Goal: Transaction & Acquisition: Purchase product/service

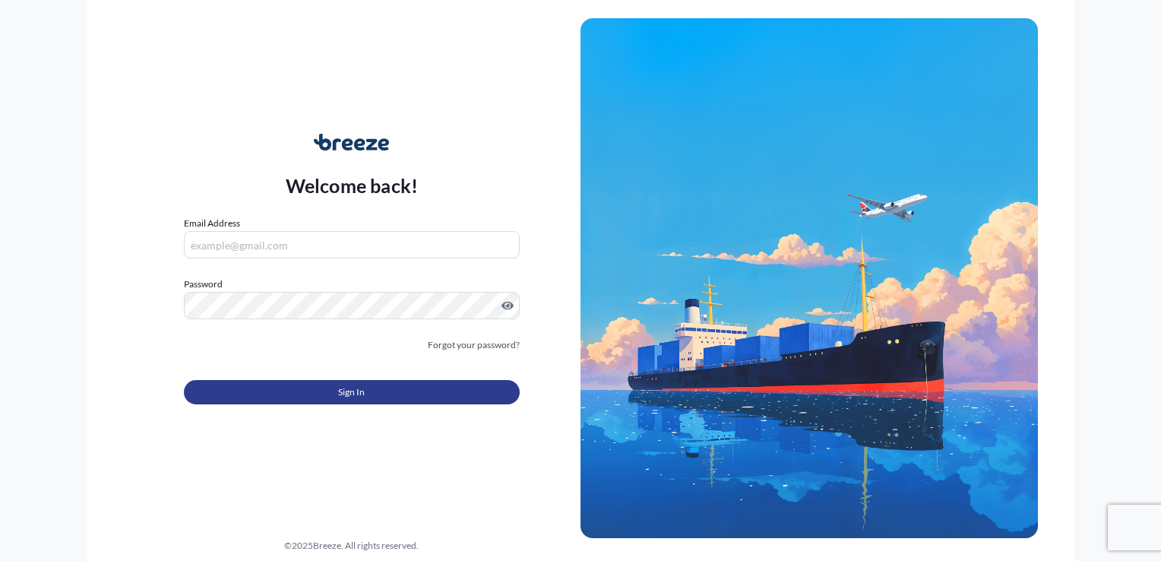
type input "[EMAIL_ADDRESS][DOMAIN_NAME]"
click at [347, 394] on span "Sign In" at bounding box center [351, 392] width 27 height 15
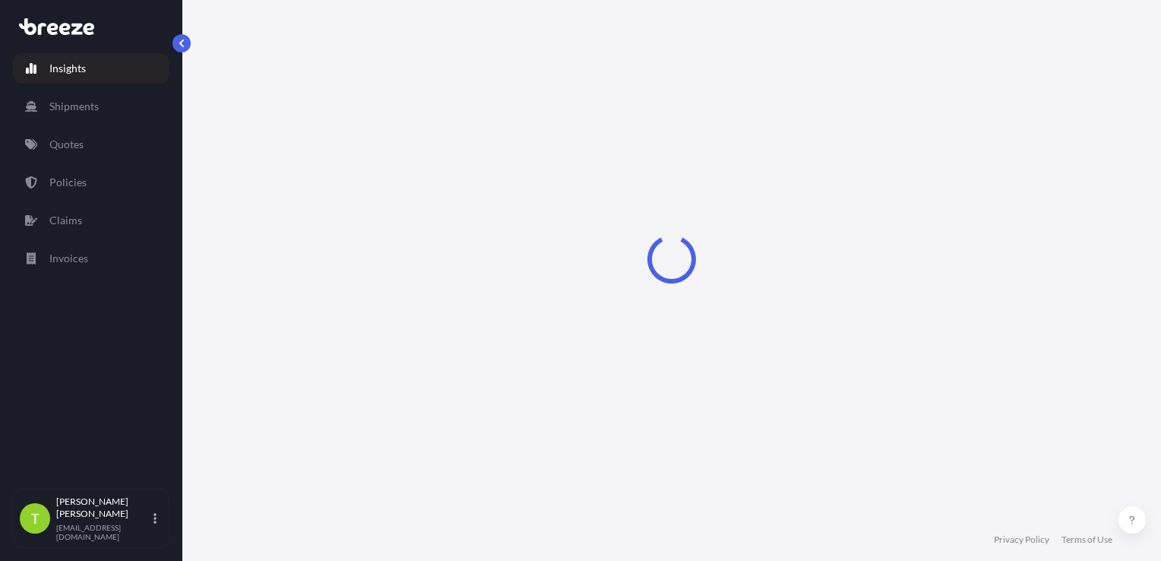
select select "2025"
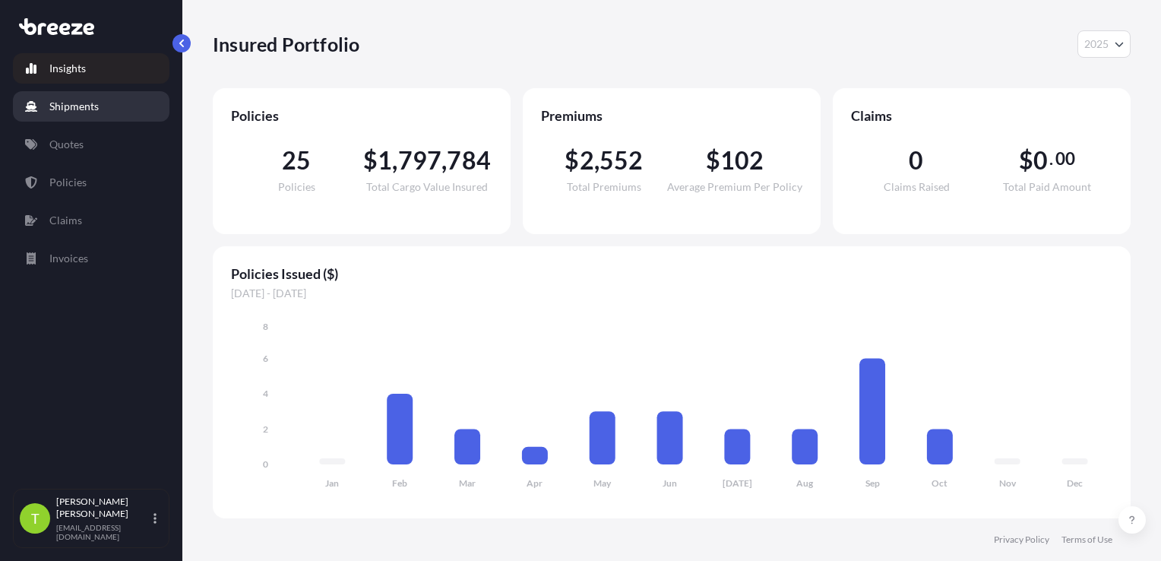
click at [71, 118] on link "Shipments" at bounding box center [91, 106] width 157 height 30
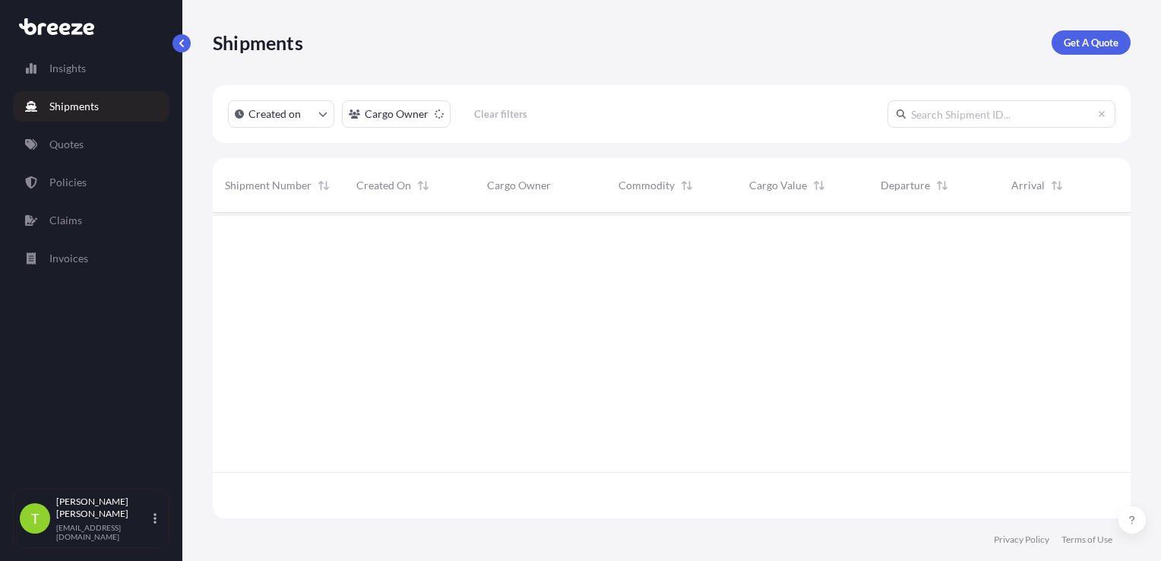
scroll to position [303, 906]
click at [83, 152] on link "Quotes" at bounding box center [91, 144] width 157 height 30
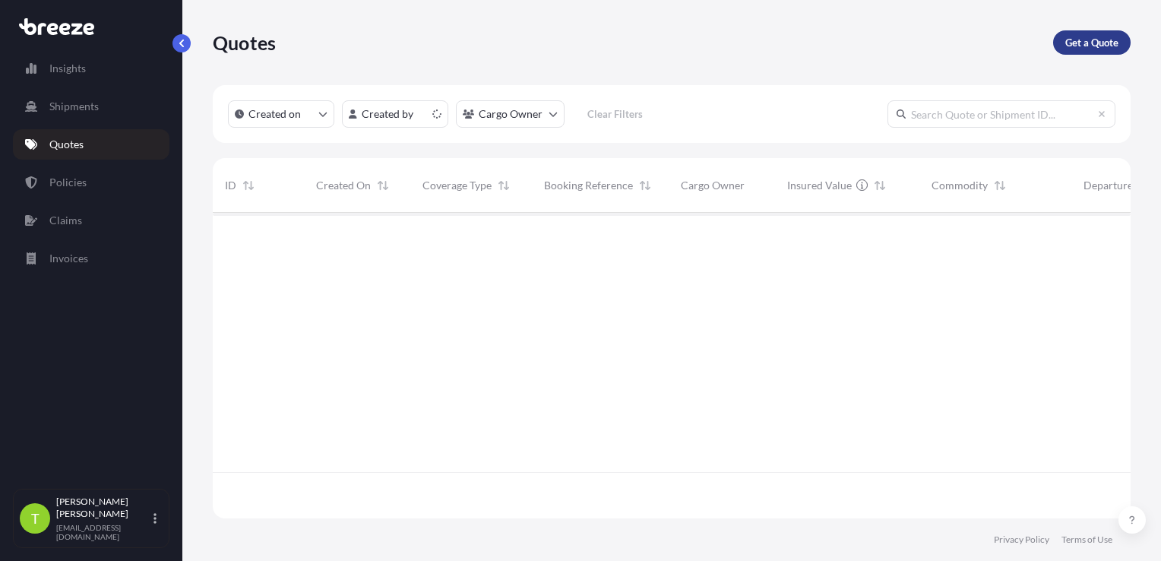
scroll to position [303, 906]
click at [1082, 49] on p "Get a Quote" at bounding box center [1092, 42] width 53 height 15
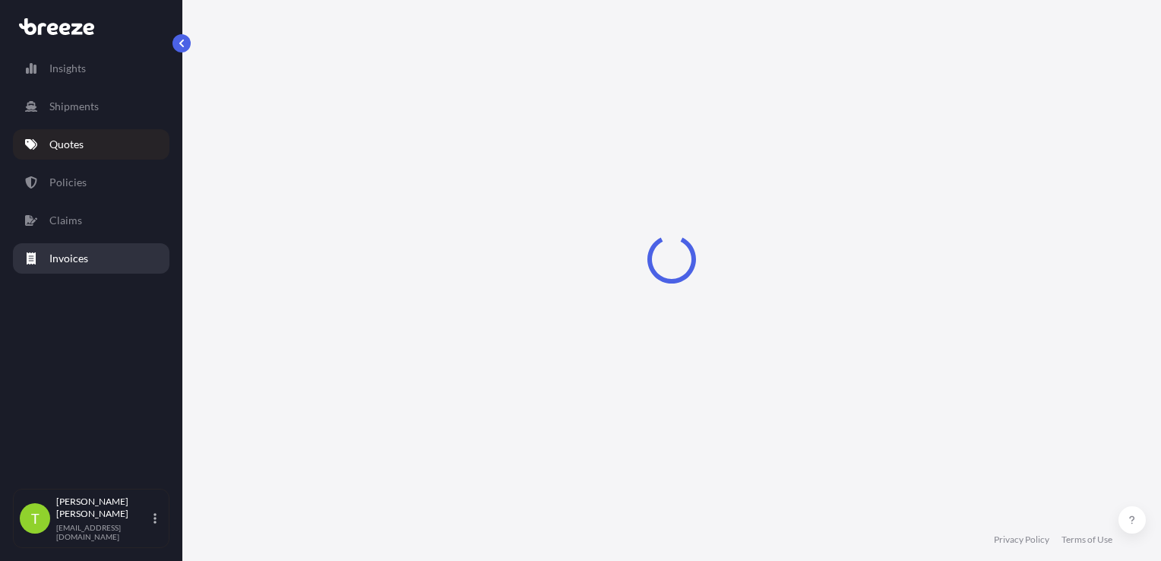
select select "Sea"
select select "1"
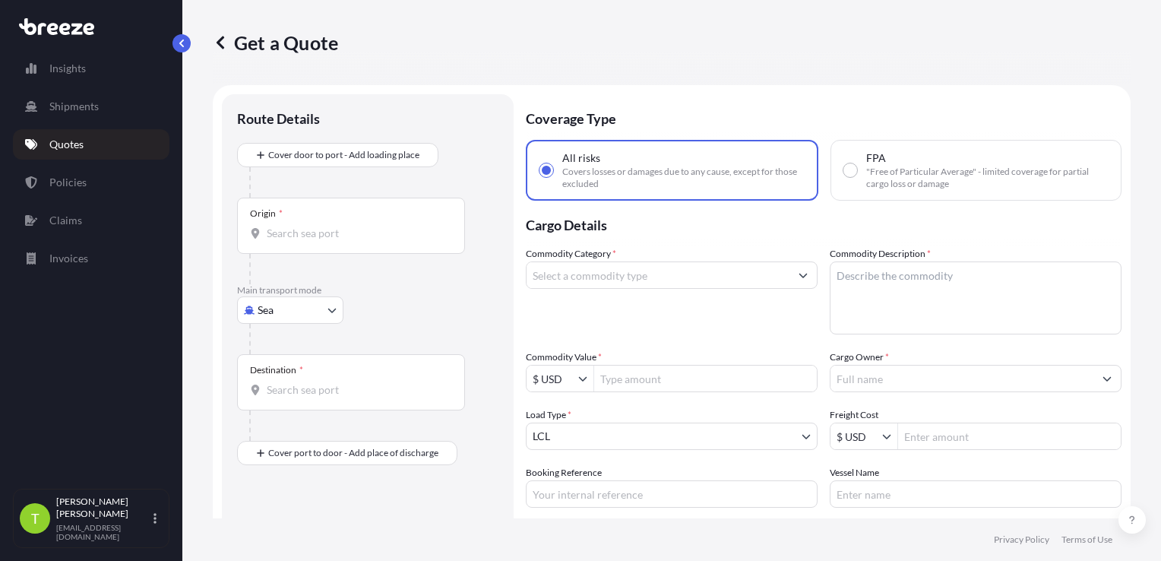
scroll to position [24, 0]
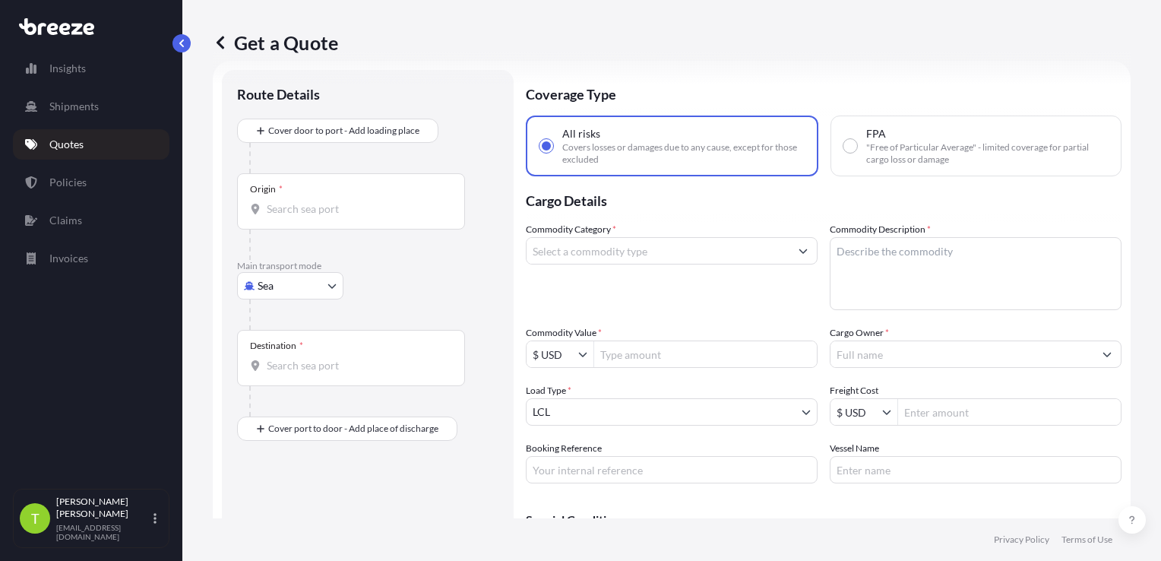
click at [284, 211] on input "Origin *" at bounding box center [356, 208] width 179 height 15
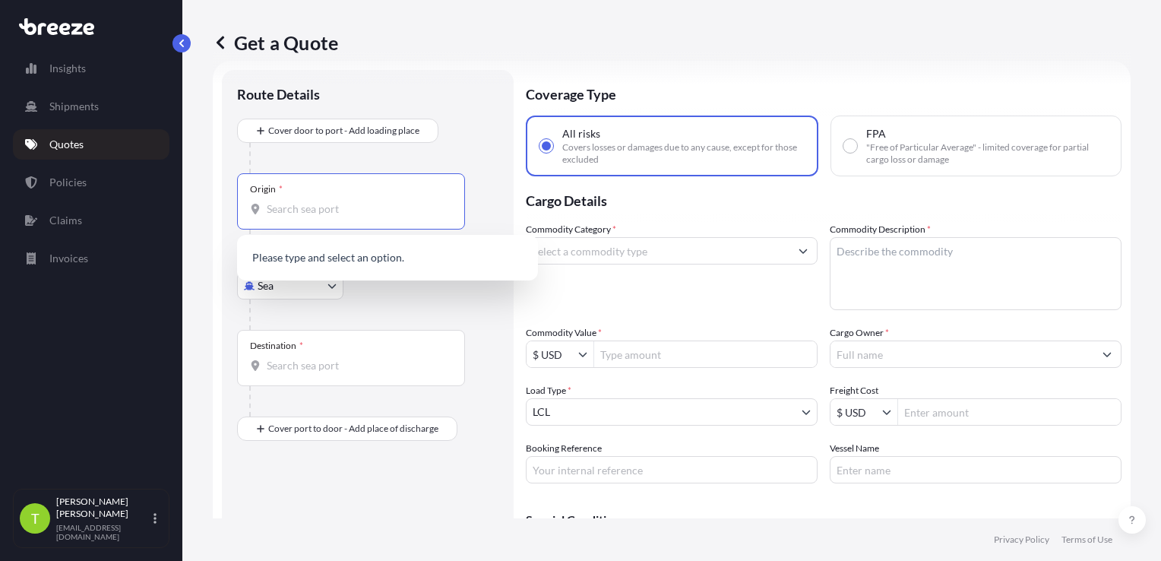
click at [303, 211] on input "Origin *" at bounding box center [356, 208] width 179 height 15
click at [301, 203] on input "Origin *" at bounding box center [356, 208] width 179 height 15
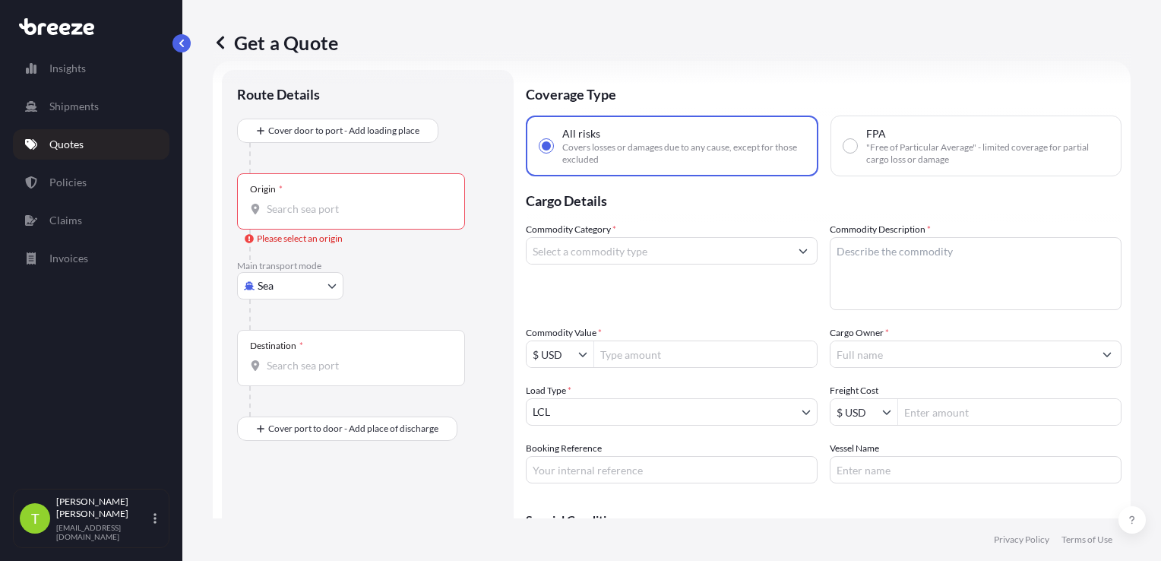
click at [317, 214] on input "Origin * Please select an origin" at bounding box center [356, 208] width 179 height 15
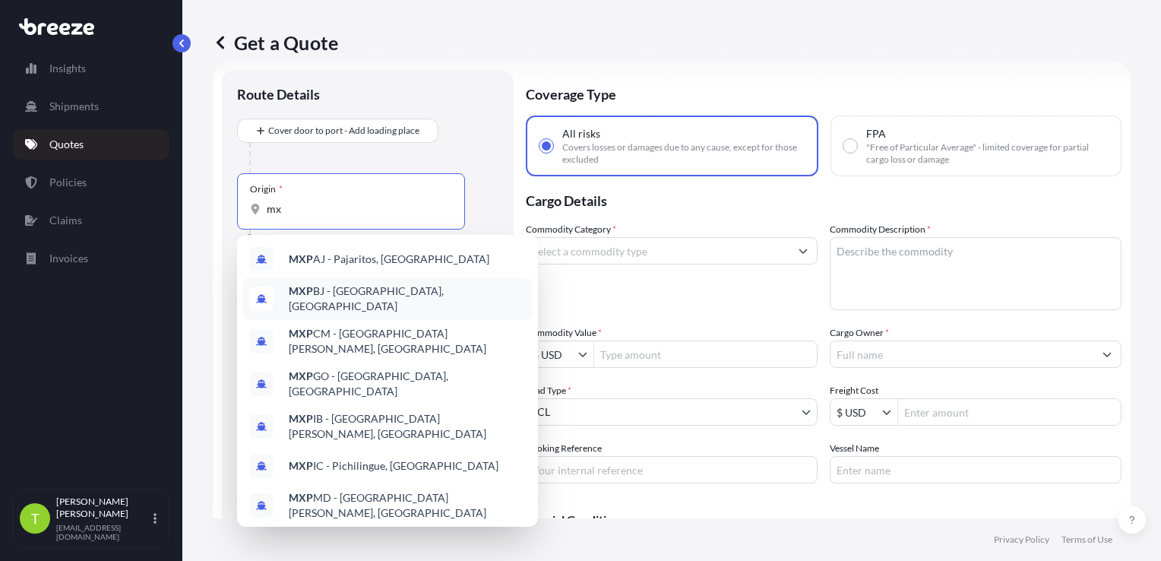
type input "m"
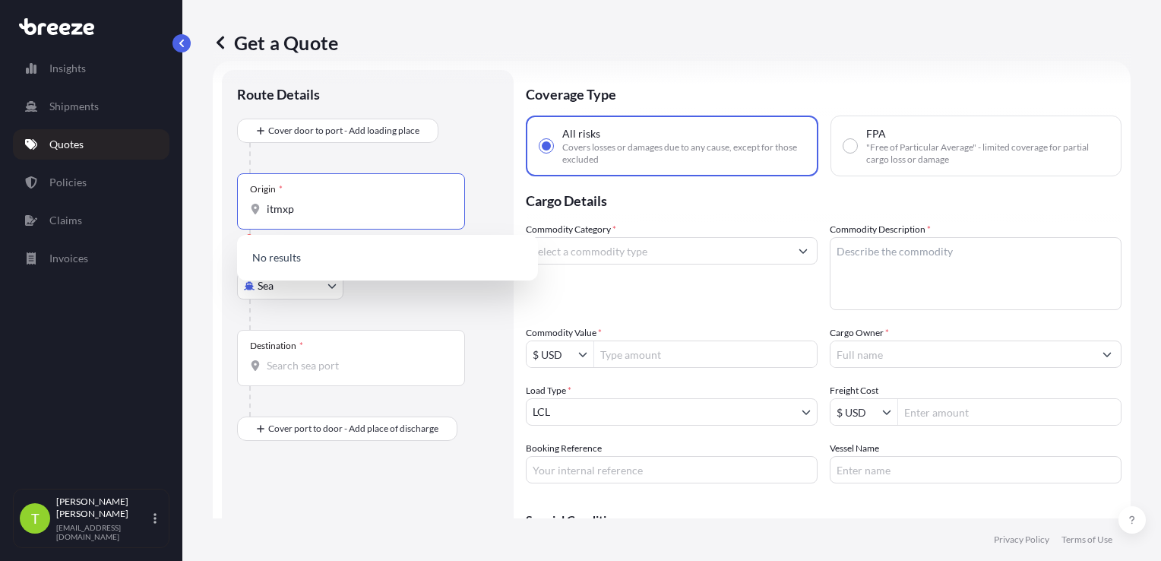
drag, startPoint x: 325, startPoint y: 216, endPoint x: 161, endPoint y: 224, distance: 164.4
click at [161, 224] on div "Insights Shipments Quotes Policies Claims Invoices T [PERSON_NAME] [EMAIL_ADDRE…" at bounding box center [580, 280] width 1161 height 561
type input "itmxp"
click at [331, 293] on body "0 options available. 10 options available. 0 options available. Insights Shipme…" at bounding box center [580, 280] width 1161 height 561
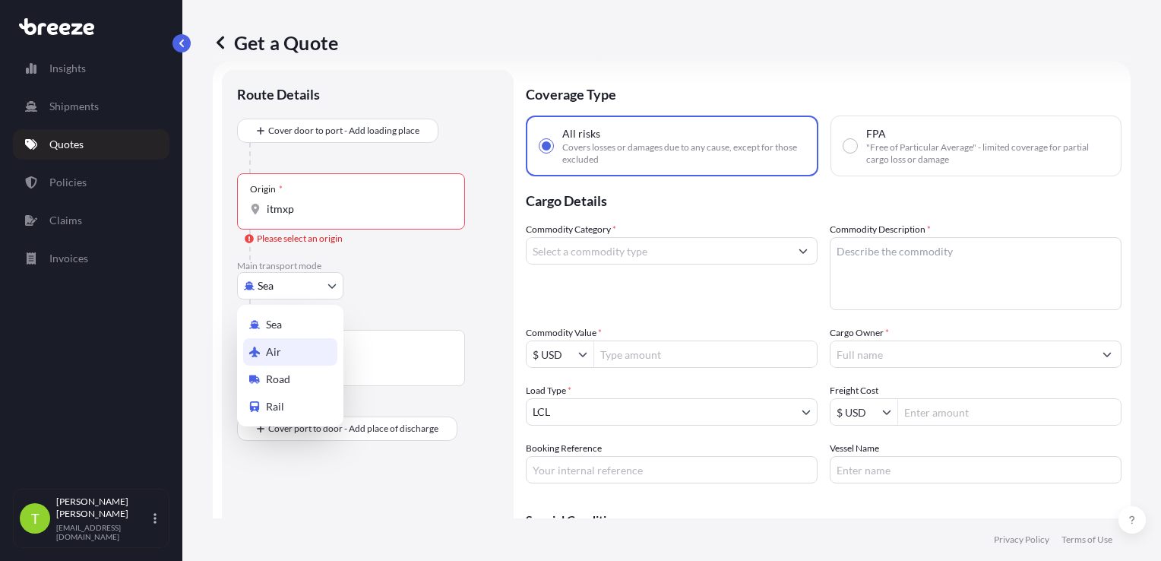
click at [286, 348] on div "Air" at bounding box center [290, 351] width 94 height 27
select select "Air"
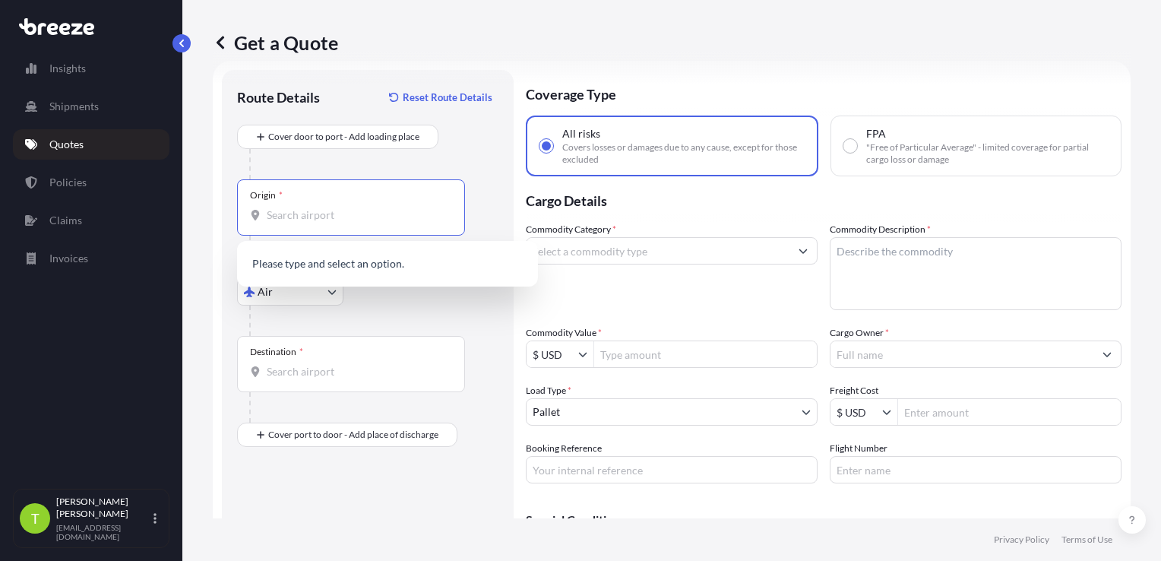
click at [325, 216] on input "Origin *" at bounding box center [356, 215] width 179 height 15
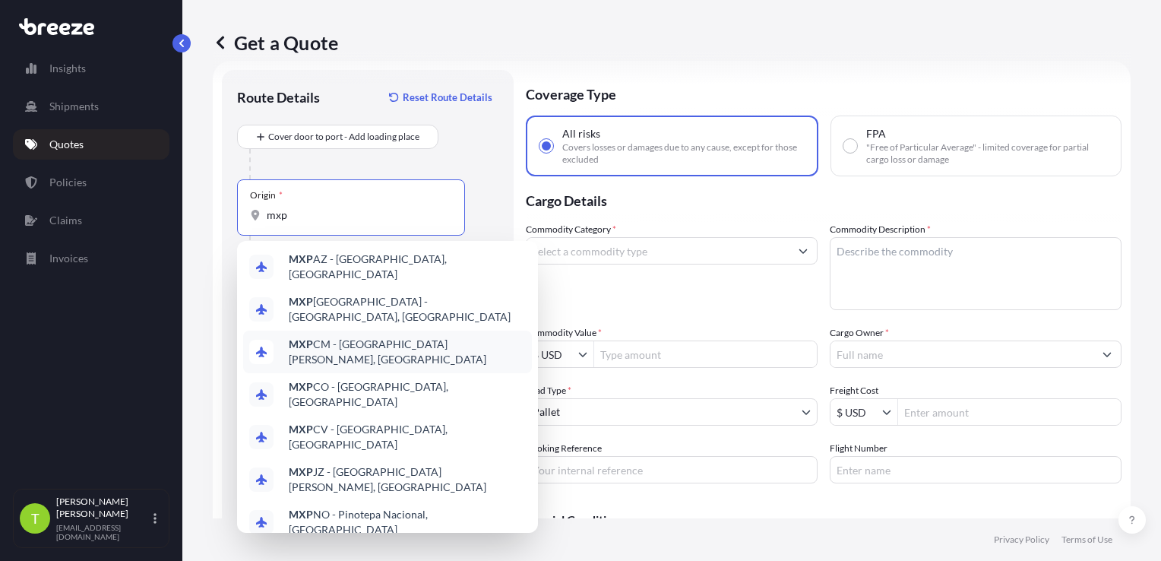
scroll to position [0, 0]
drag, startPoint x: 290, startPoint y: 220, endPoint x: 204, endPoint y: 208, distance: 87.5
click at [204, 208] on div "Get a Quote Route Details Reset Route Details Cover door to port - Add loading …" at bounding box center [671, 259] width 979 height 518
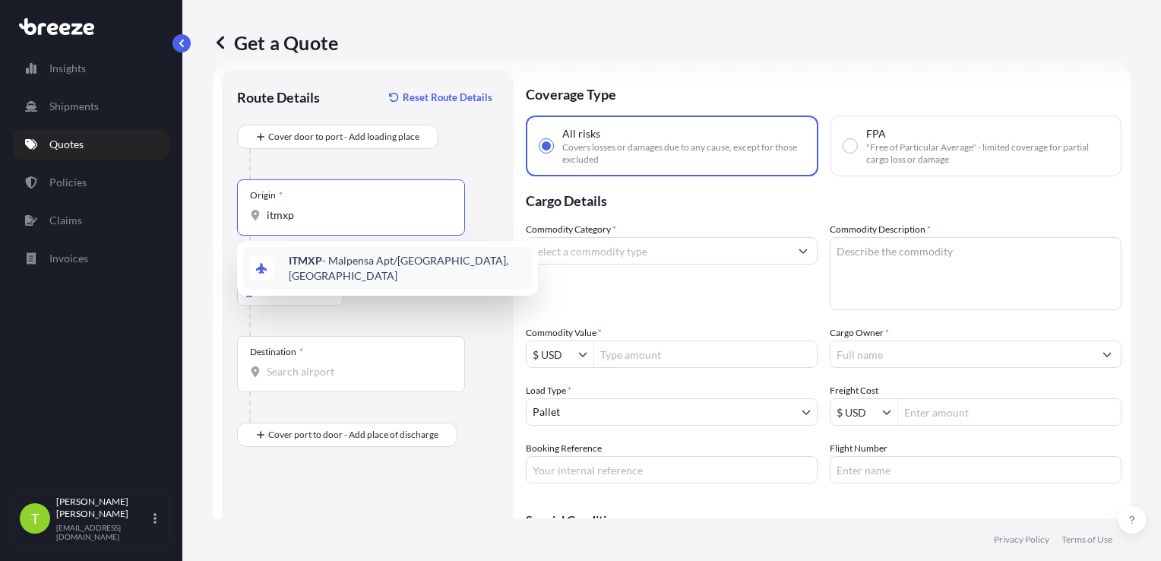
click at [287, 263] on div "ITMXP - Malpensa Apt/[GEOGRAPHIC_DATA], [GEOGRAPHIC_DATA]" at bounding box center [387, 268] width 289 height 43
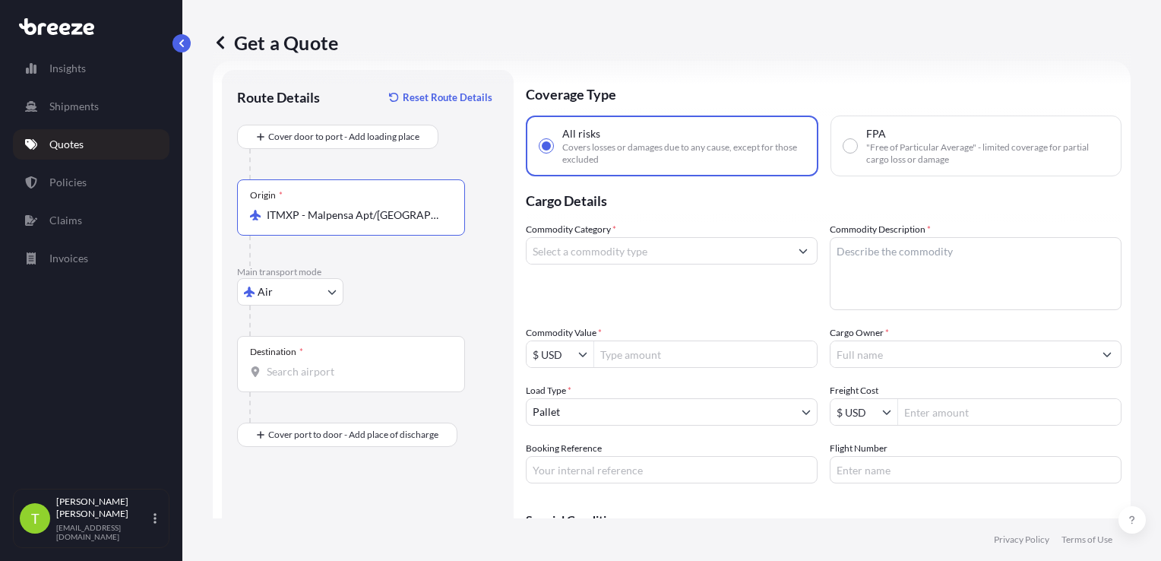
type input "ITMXP - Malpensa Apt/[GEOGRAPHIC_DATA], [GEOGRAPHIC_DATA]"
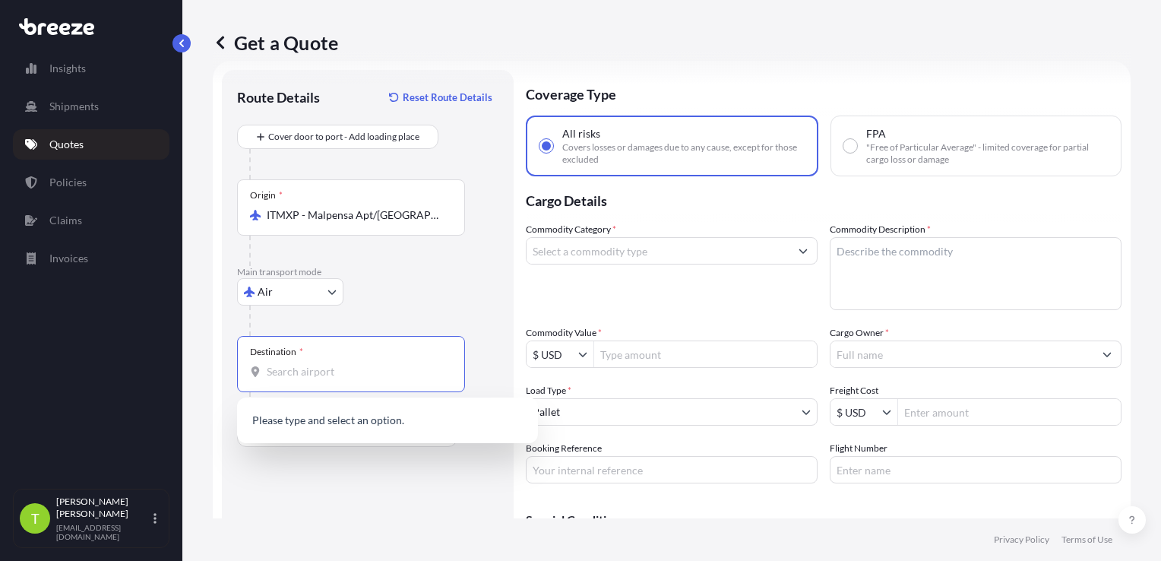
click at [304, 373] on input "Destination *" at bounding box center [356, 371] width 179 height 15
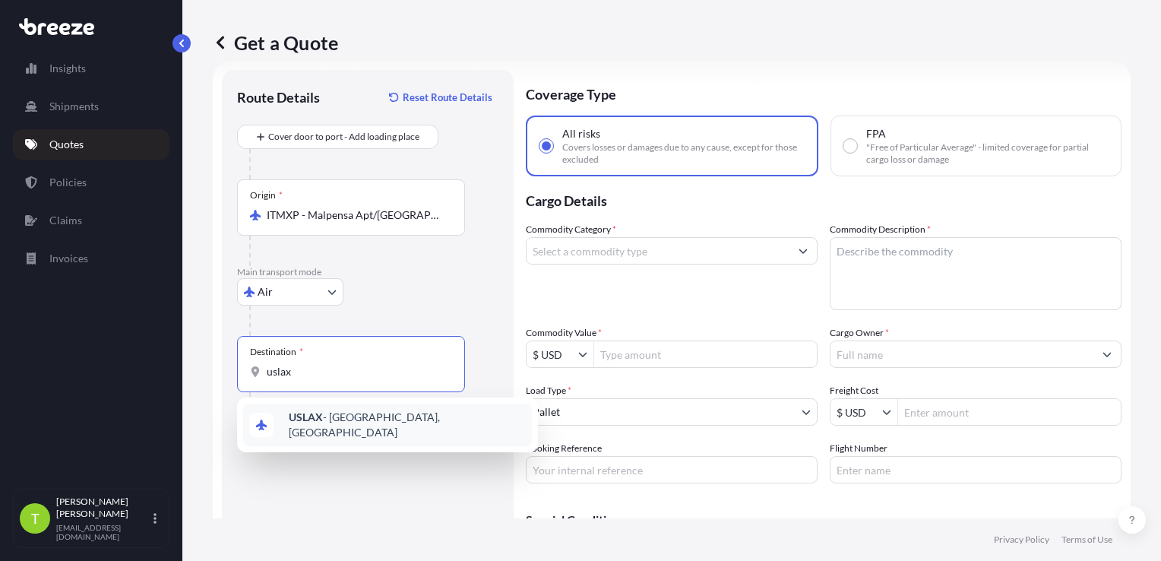
click at [350, 424] on span "USLAX - [GEOGRAPHIC_DATA], [GEOGRAPHIC_DATA]" at bounding box center [407, 425] width 237 height 30
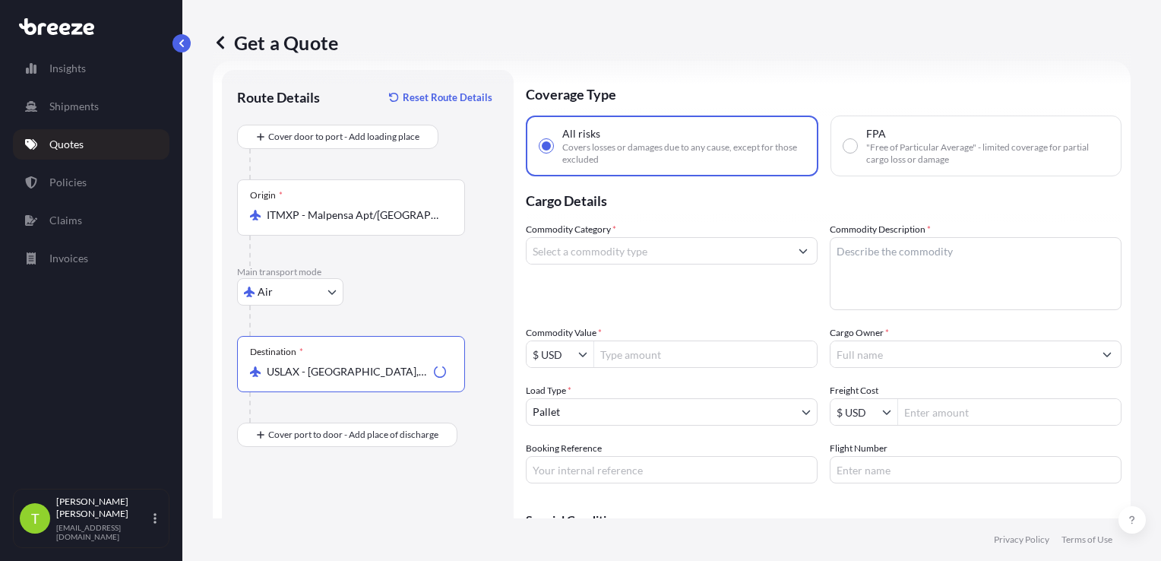
type input "USLAX - [GEOGRAPHIC_DATA], [GEOGRAPHIC_DATA]"
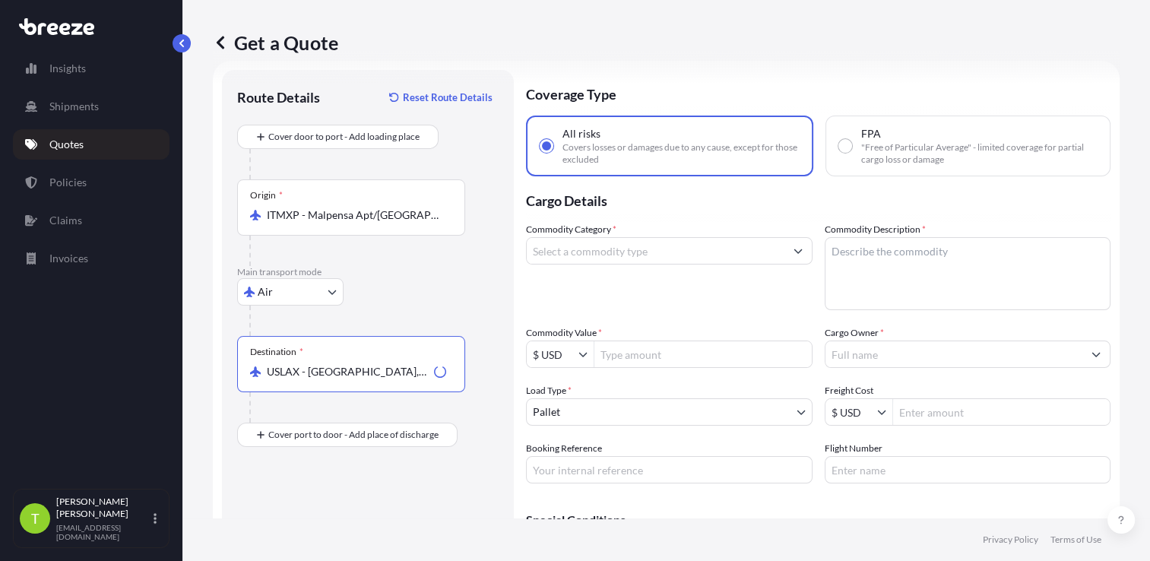
click at [581, 254] on input "Commodity Category *" at bounding box center [656, 250] width 258 height 27
click at [590, 244] on input "Commodity Category *" at bounding box center [656, 250] width 258 height 27
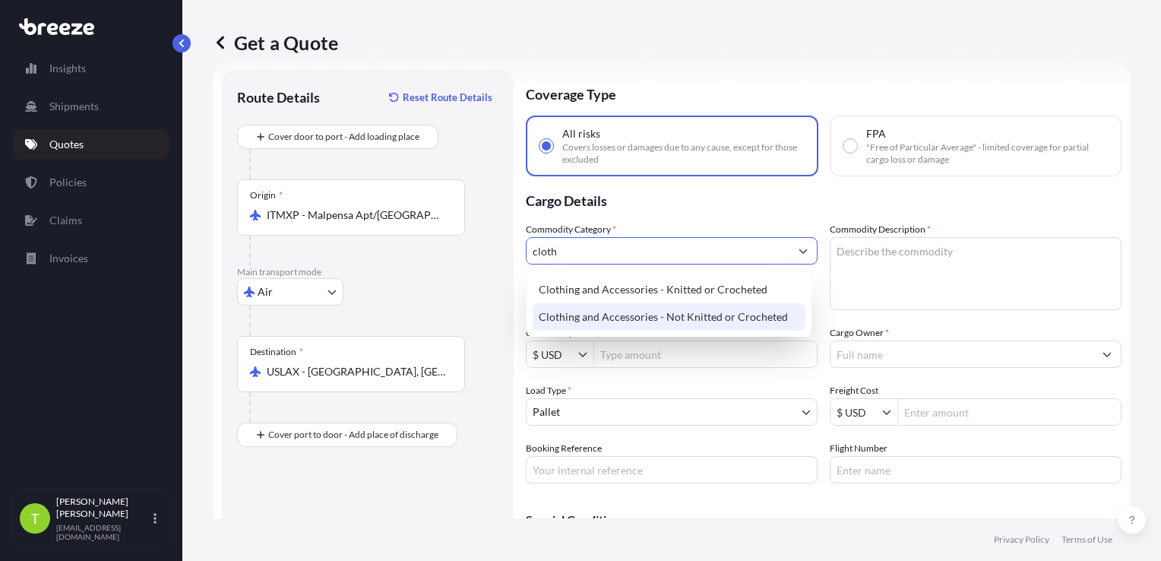
click at [661, 319] on div "Clothing and Accessories - Not Knitted or Crocheted" at bounding box center [669, 316] width 273 height 27
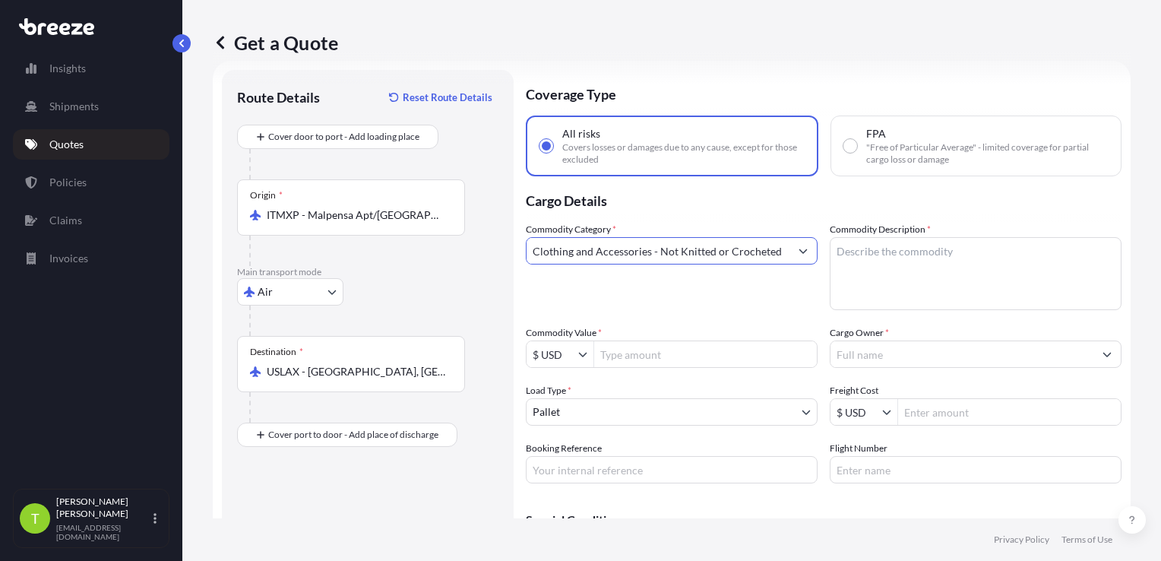
type input "Clothing and Accessories - Not Knitted or Crocheted"
click at [965, 257] on textarea "Commodity Description *" at bounding box center [976, 273] width 292 height 73
type textarea "Clothing"
click at [661, 355] on input "Commodity Value *" at bounding box center [705, 354] width 223 height 27
click at [581, 362] on div "$ USD" at bounding box center [561, 354] width 68 height 27
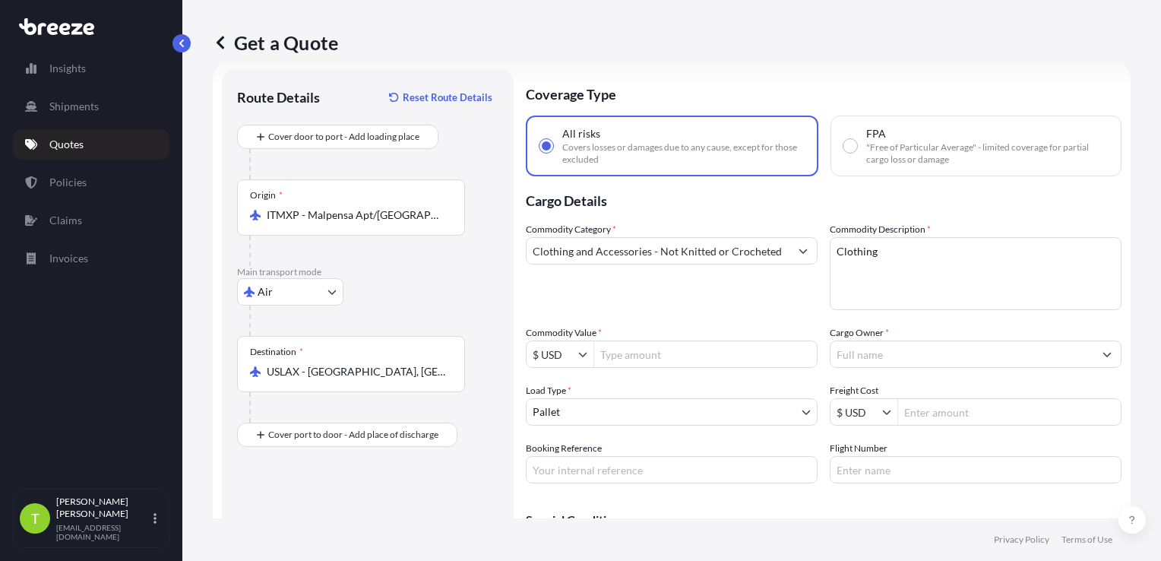
click at [581, 360] on button "Show suggestions" at bounding box center [585, 354] width 15 height 15
type input "$"
click at [564, 384] on div "€ EUR" at bounding box center [560, 389] width 61 height 27
type input "€ EUR"
click at [619, 356] on input "Commodity Value *" at bounding box center [705, 354] width 223 height 27
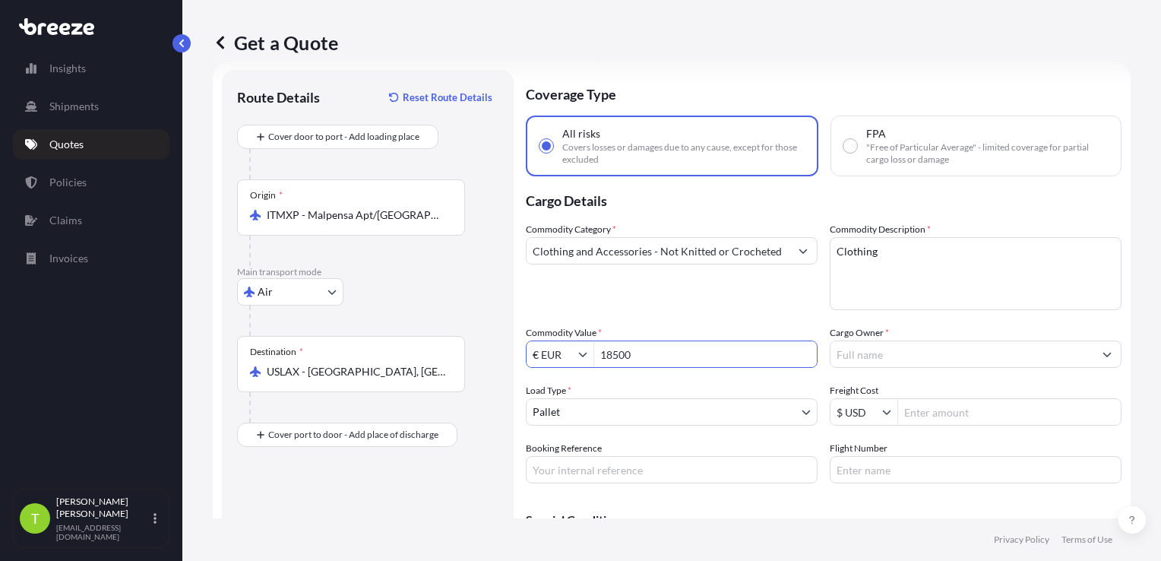
type input "18,500"
click at [863, 356] on input "Cargo Owner *" at bounding box center [962, 354] width 263 height 27
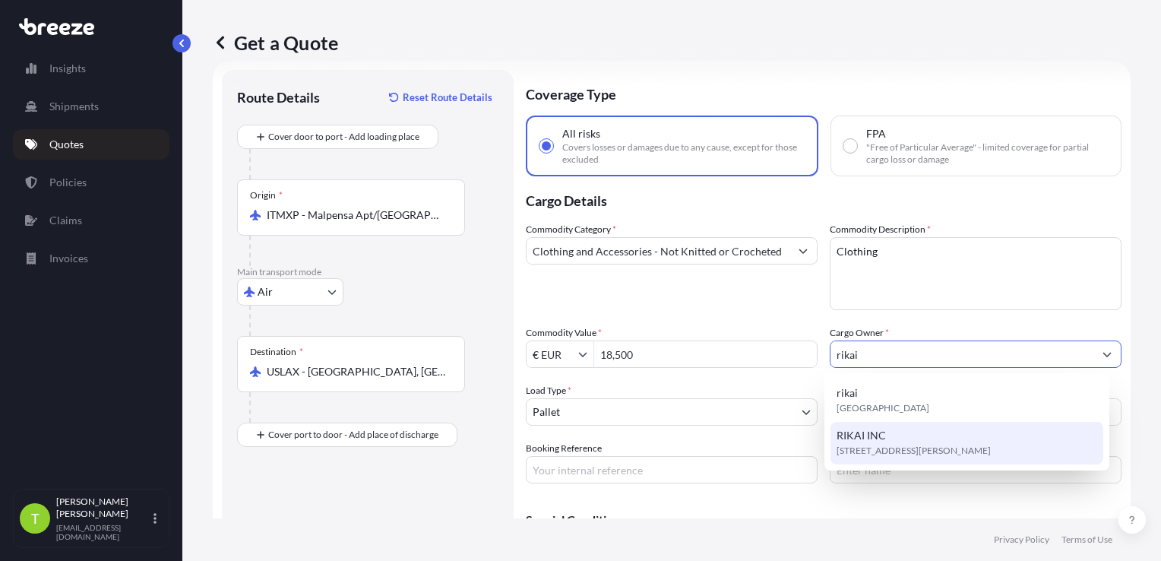
click at [909, 436] on div "RIKAI INC 2014 [PERSON_NAME][STREET_ADDRESS]" at bounding box center [967, 443] width 273 height 43
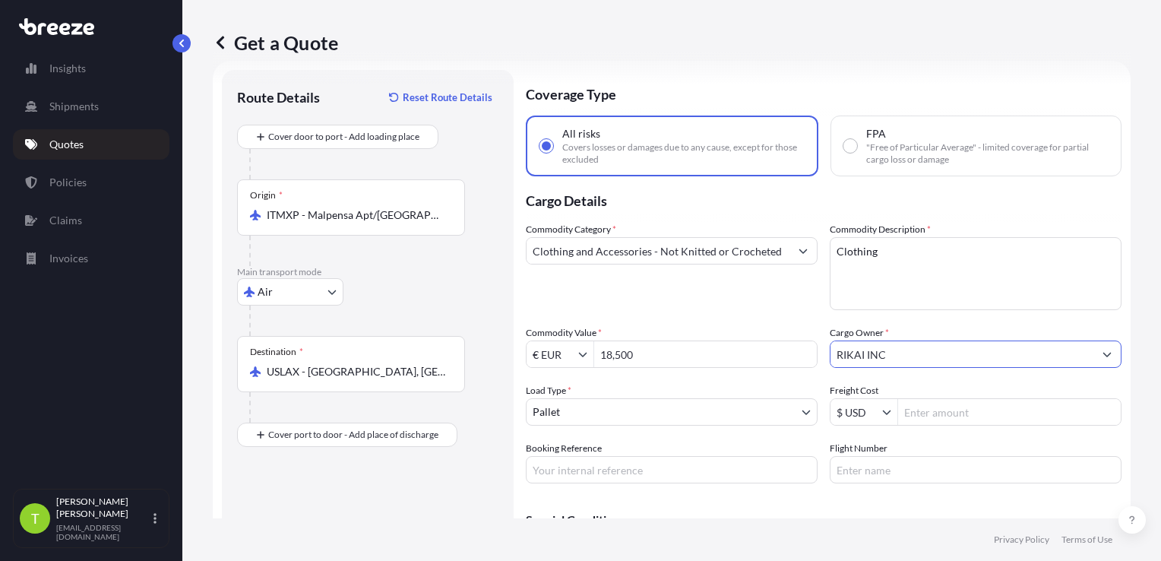
type input "RIKAI INC"
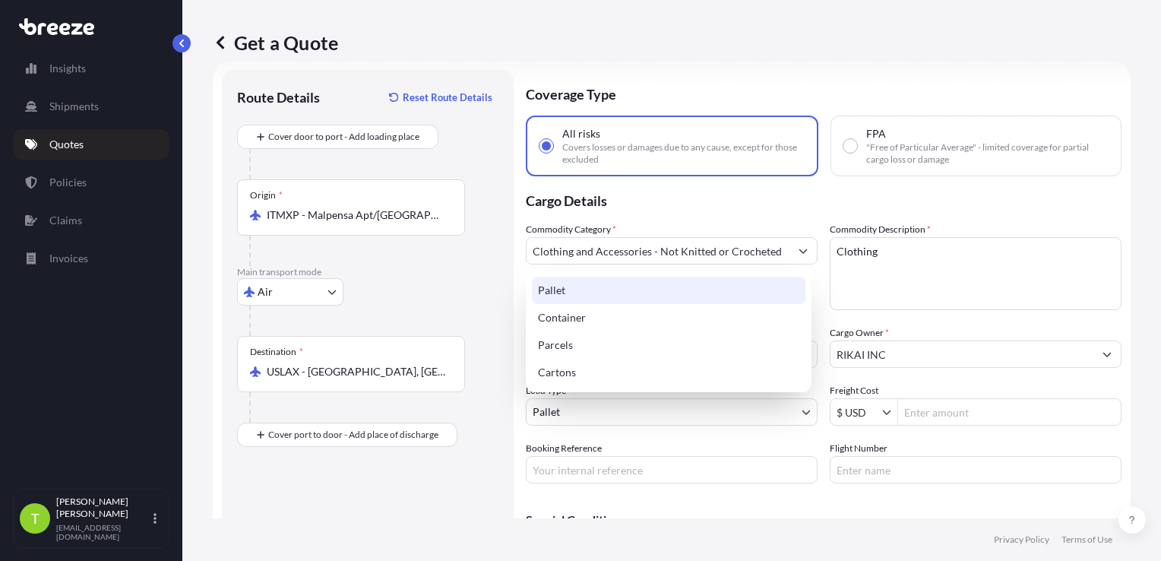
click at [629, 407] on body "8 options available. 0 options available. 2 options available. Insights Shipmen…" at bounding box center [580, 280] width 1161 height 561
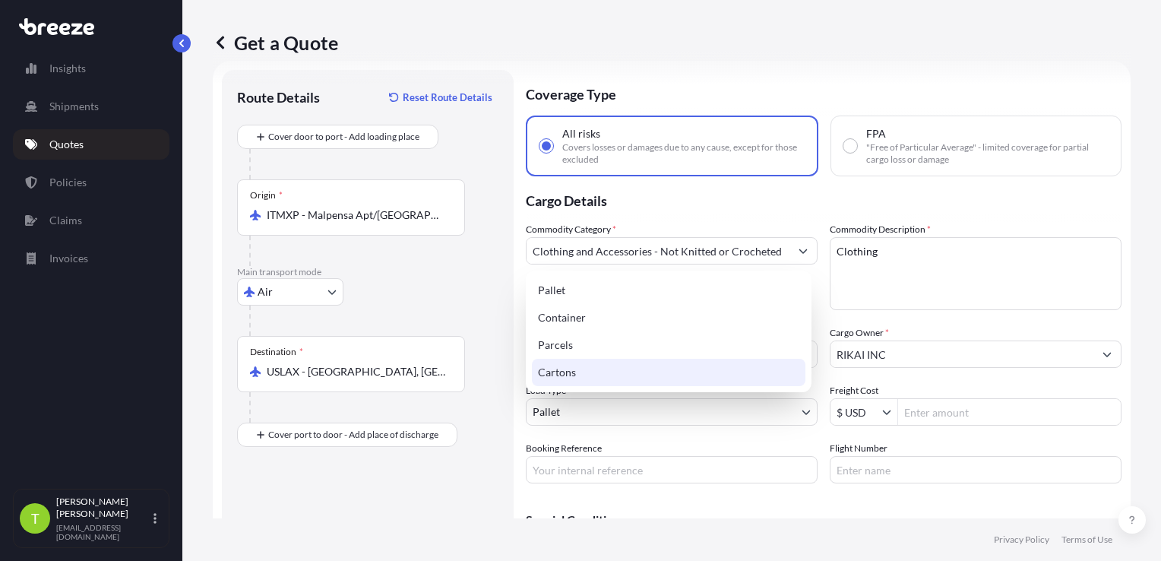
click at [593, 369] on div "Cartons" at bounding box center [669, 372] width 274 height 27
select select "4"
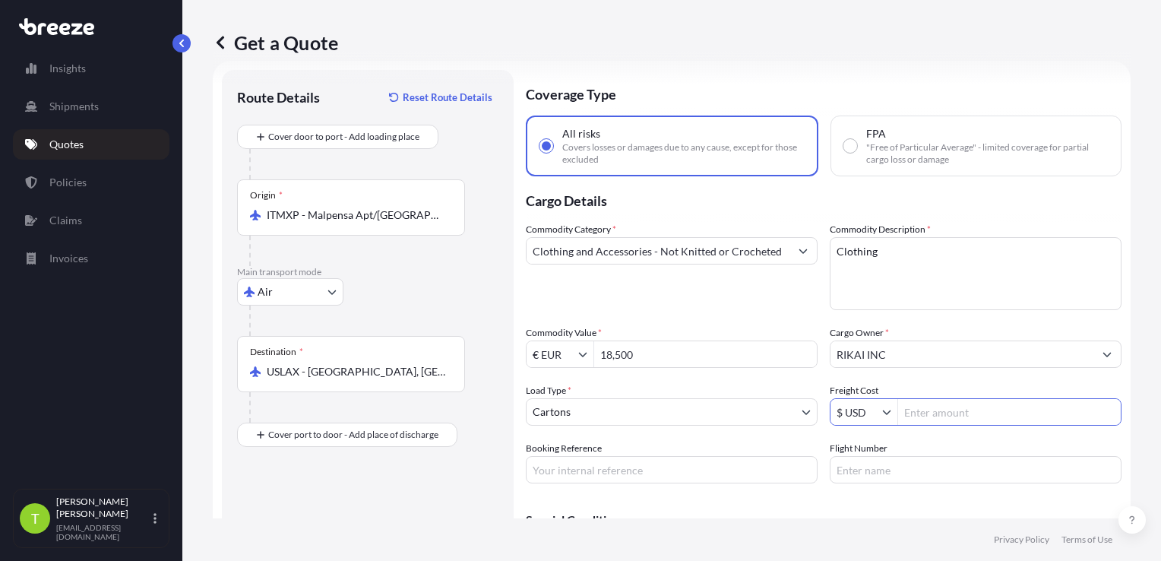
click at [932, 412] on input "Freight Cost" at bounding box center [1009, 411] width 223 height 27
type input "1,353.94"
click at [608, 462] on input "Booking Reference" at bounding box center [672, 469] width 292 height 27
paste input "S00107403"
type input "S00107403"
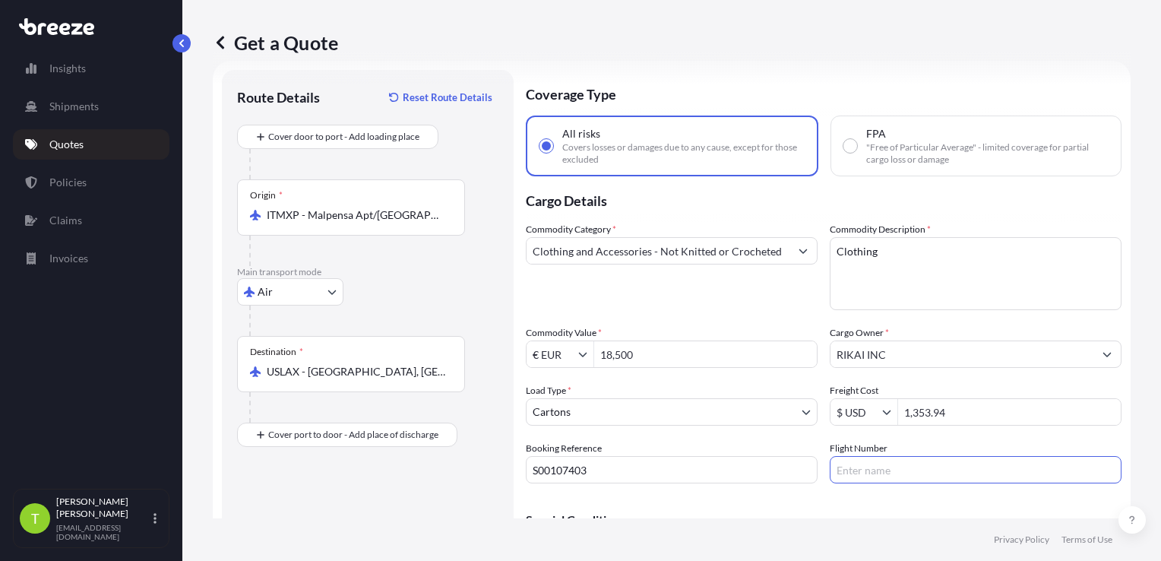
click at [901, 467] on input "Flight Number" at bounding box center [976, 469] width 292 height 27
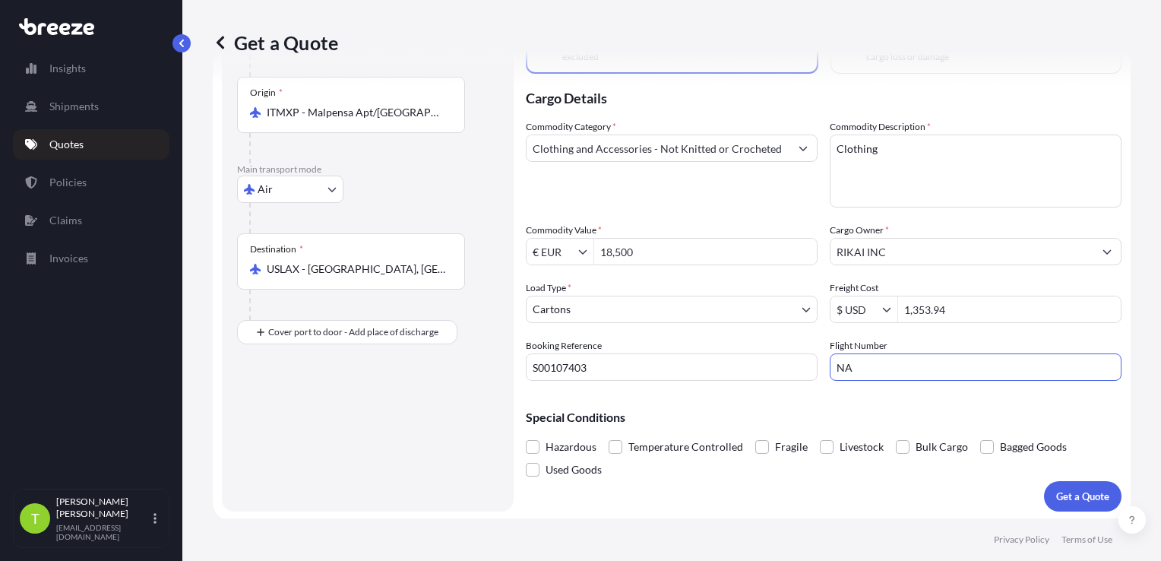
scroll to position [128, 0]
type input "NA"
click at [1072, 499] on p "Get a Quote" at bounding box center [1083, 495] width 53 height 15
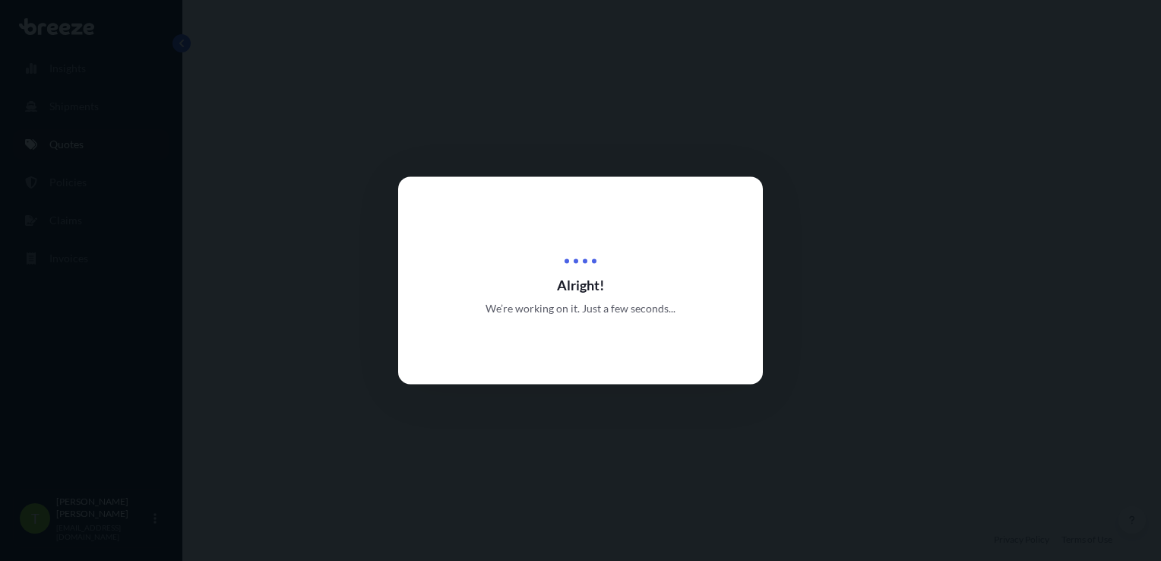
select select "Air"
select select "4"
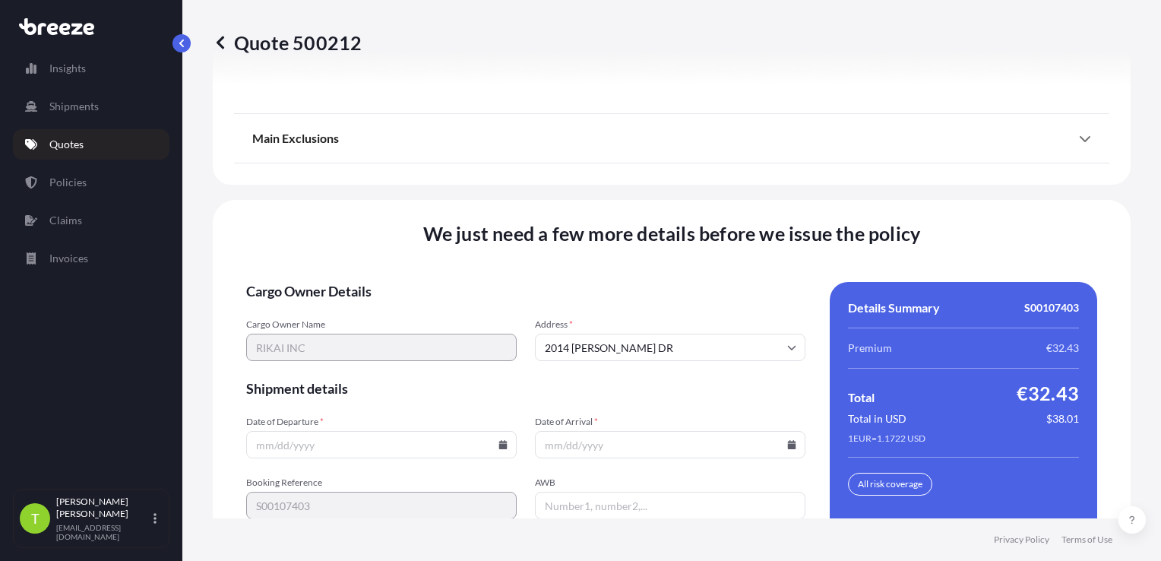
scroll to position [2160, 0]
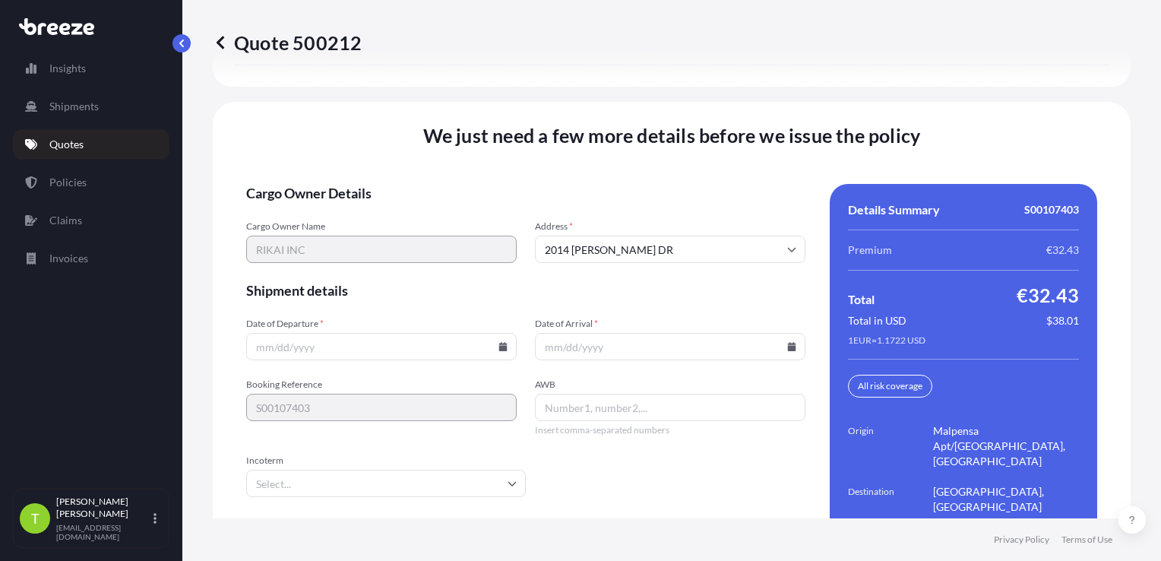
click at [261, 333] on input "Date of Departure *" at bounding box center [381, 346] width 271 height 27
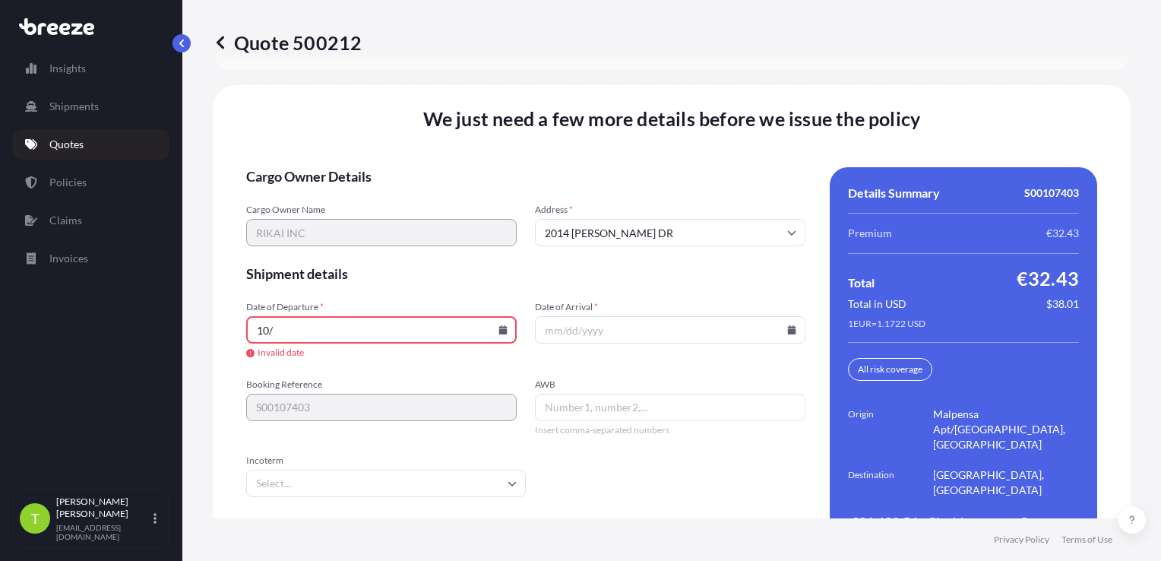
type input "[DATE]"
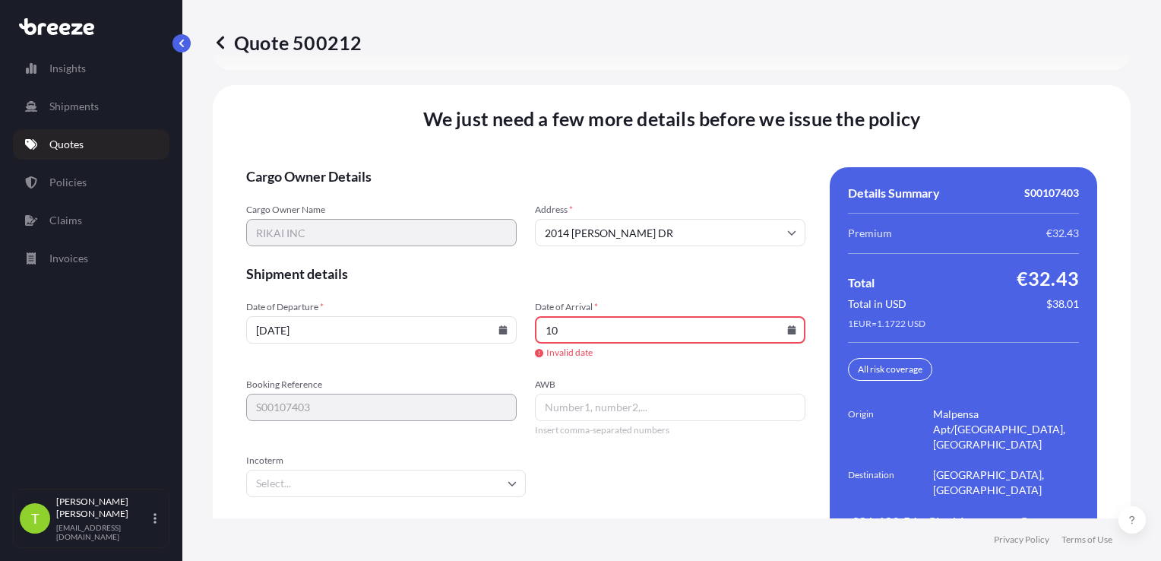
type input "[DATE]"
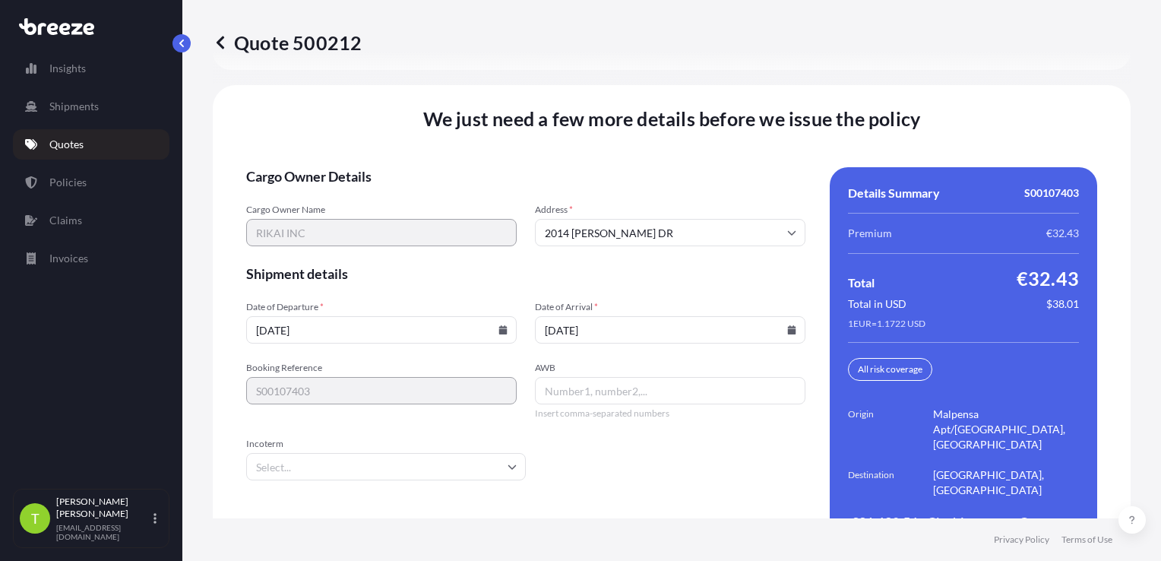
scroll to position [2160, 0]
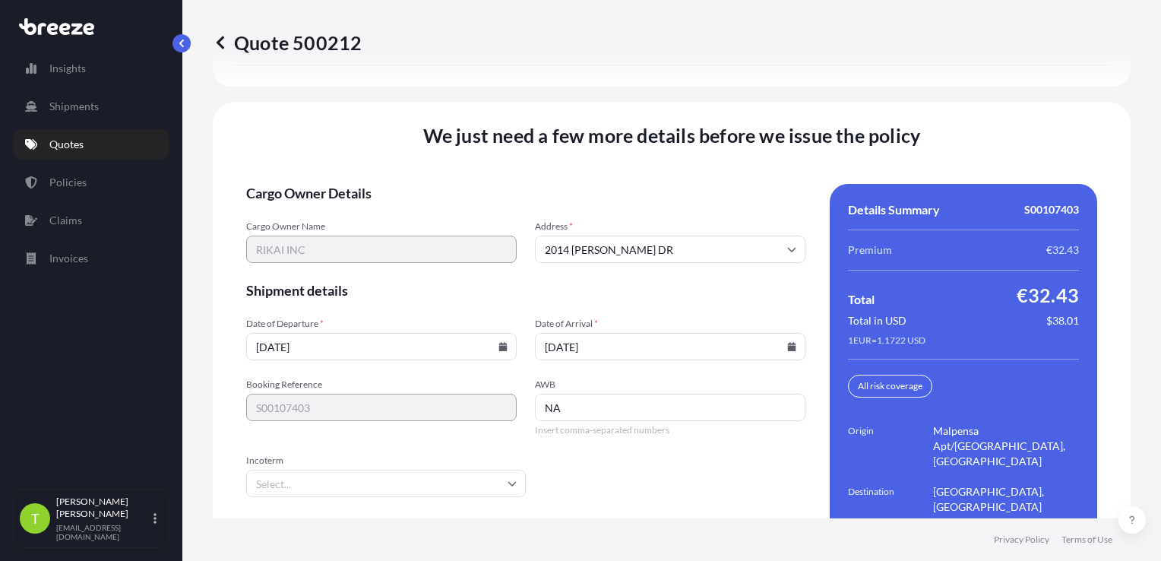
type input "NA"
click at [304, 470] on input "Incoterm" at bounding box center [386, 483] width 280 height 27
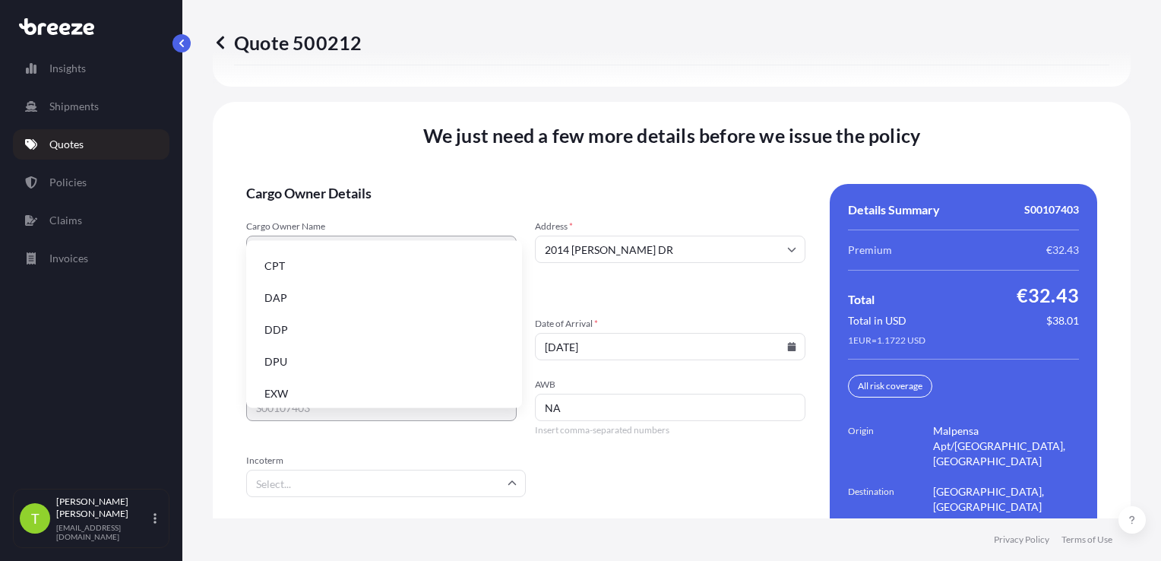
scroll to position [193, 0]
click at [310, 293] on li "EXW" at bounding box center [384, 291] width 264 height 29
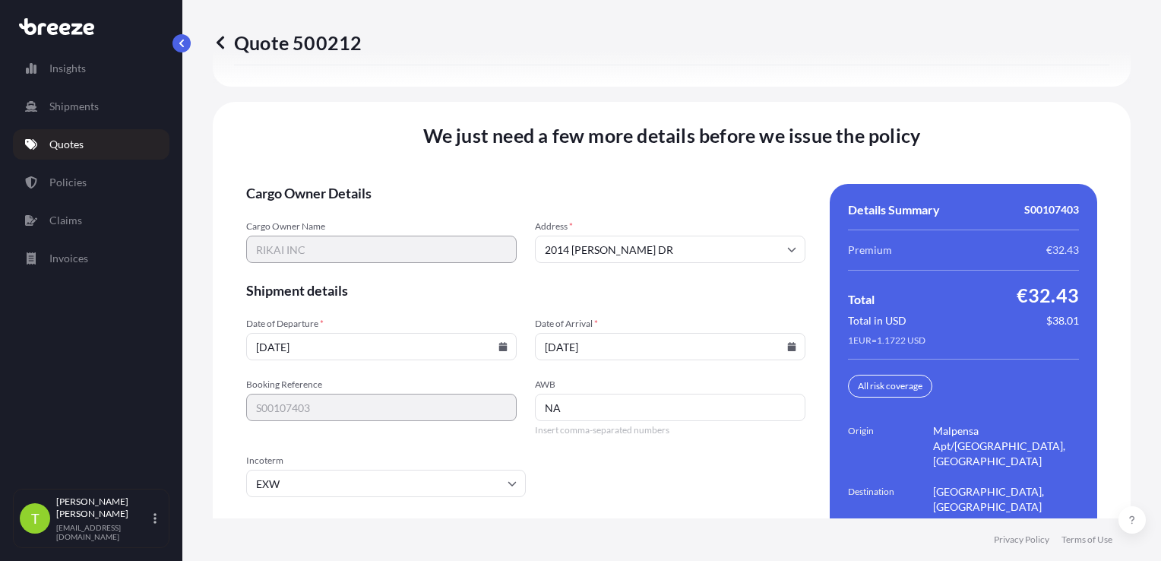
click at [609, 394] on input "NA" at bounding box center [670, 407] width 271 height 27
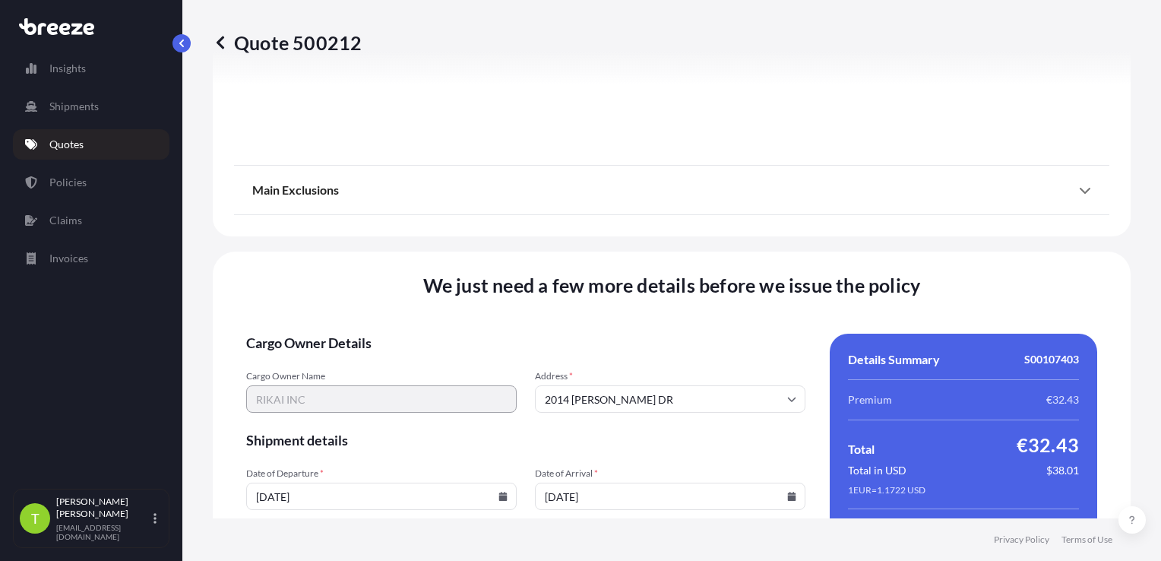
scroll to position [2083, 0]
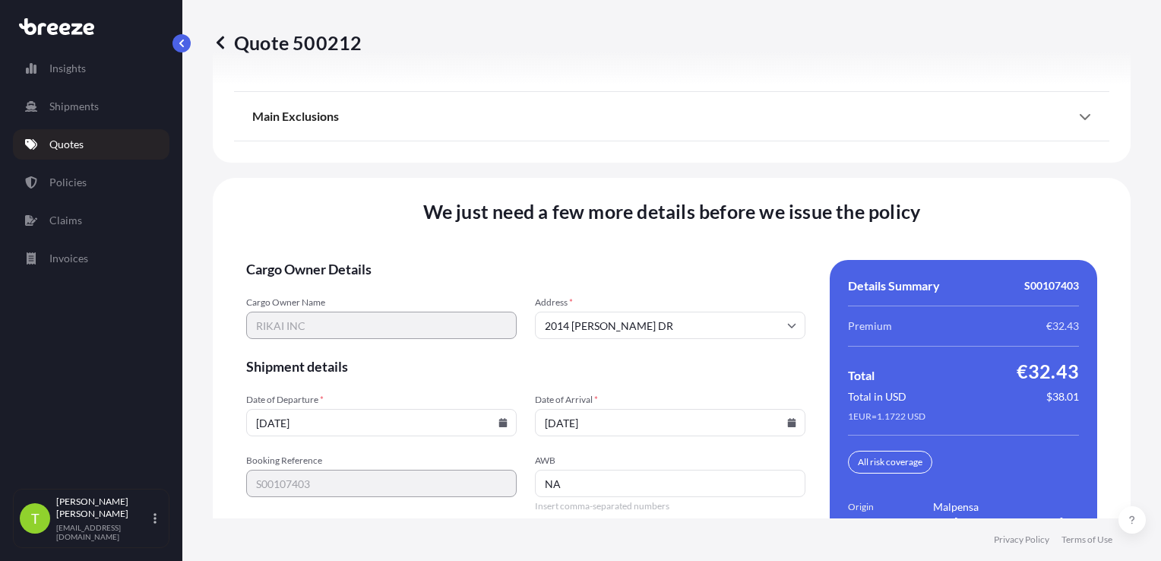
click at [588, 409] on input "[DATE]" at bounding box center [670, 422] width 271 height 27
click at [459, 409] on input "[DATE]" at bounding box center [381, 422] width 271 height 27
click at [647, 470] on input "NA" at bounding box center [670, 483] width 271 height 27
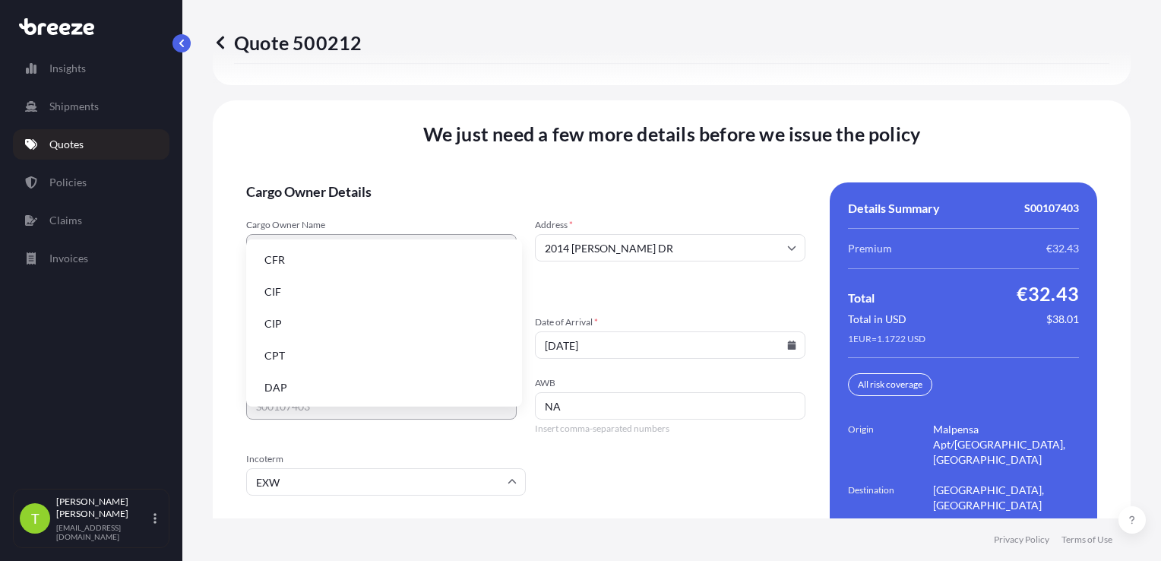
click at [360, 468] on input "EXW" at bounding box center [386, 481] width 280 height 27
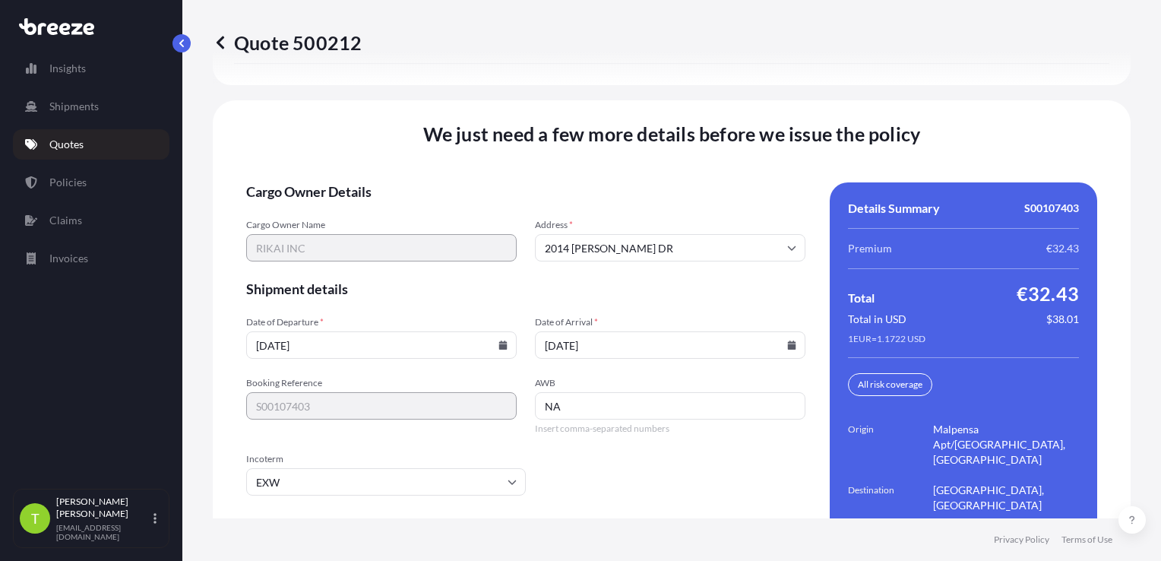
click at [615, 392] on input "NA" at bounding box center [670, 405] width 271 height 27
click at [505, 377] on div "Booking Reference S00107403 AWB NA Insert comma-separated numbers" at bounding box center [525, 406] width 559 height 58
click at [494, 331] on input "[DATE]" at bounding box center [381, 344] width 271 height 27
click at [499, 341] on icon at bounding box center [503, 345] width 8 height 9
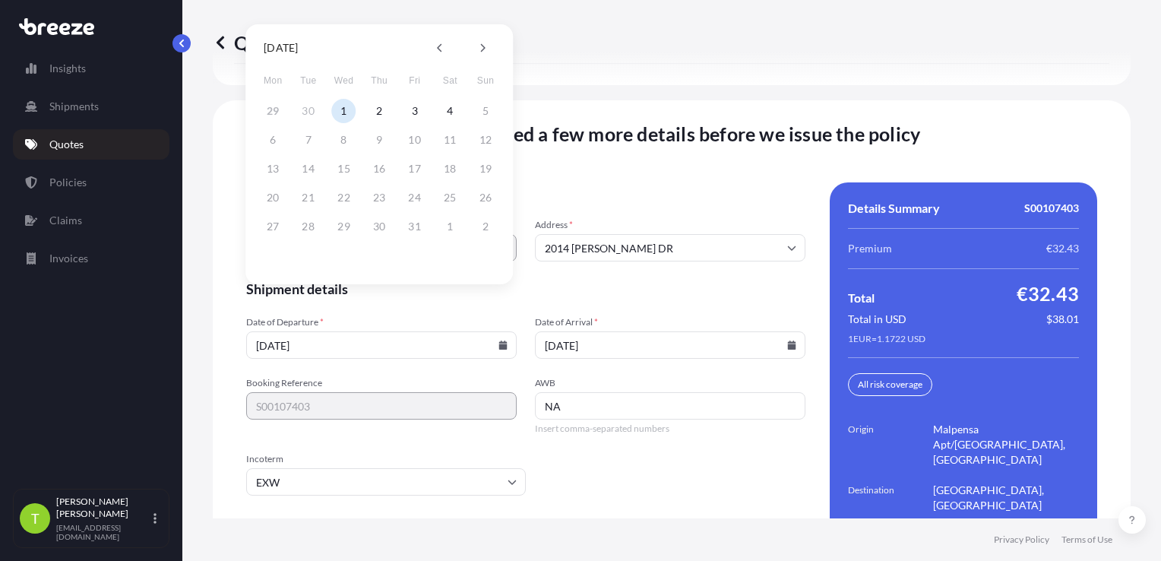
click at [341, 117] on button "1" at bounding box center [344, 111] width 24 height 24
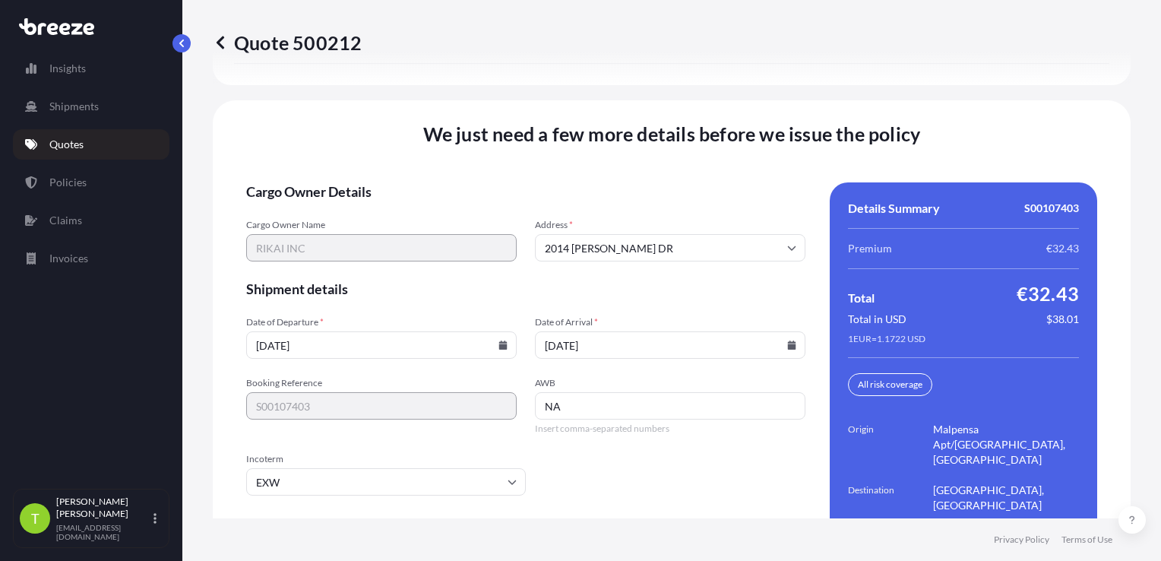
click at [788, 341] on icon at bounding box center [792, 345] width 8 height 9
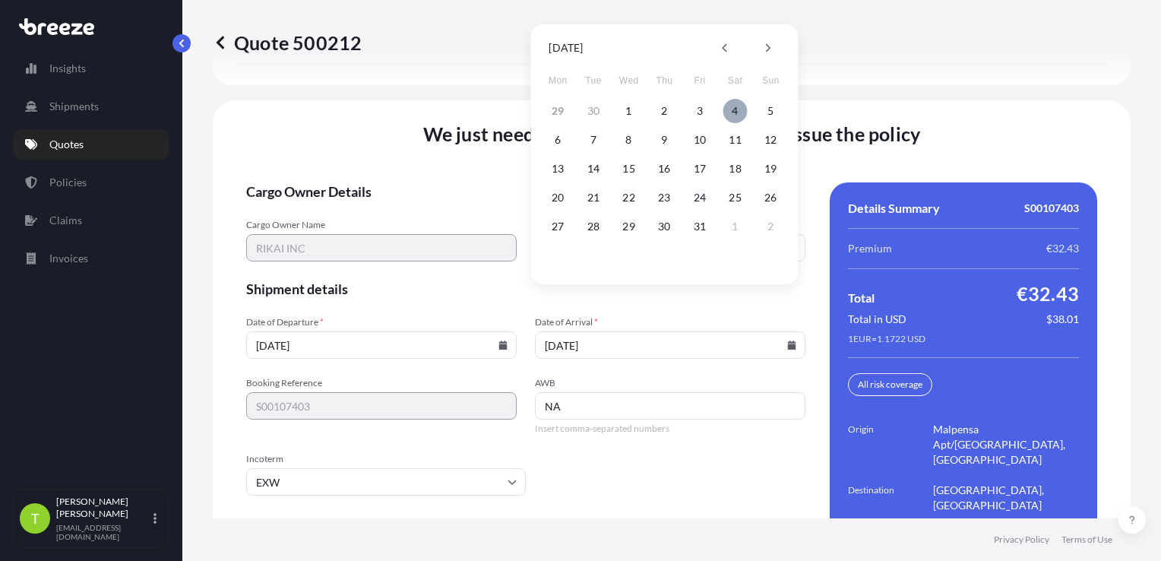
click at [737, 114] on button "4" at bounding box center [736, 111] width 24 height 24
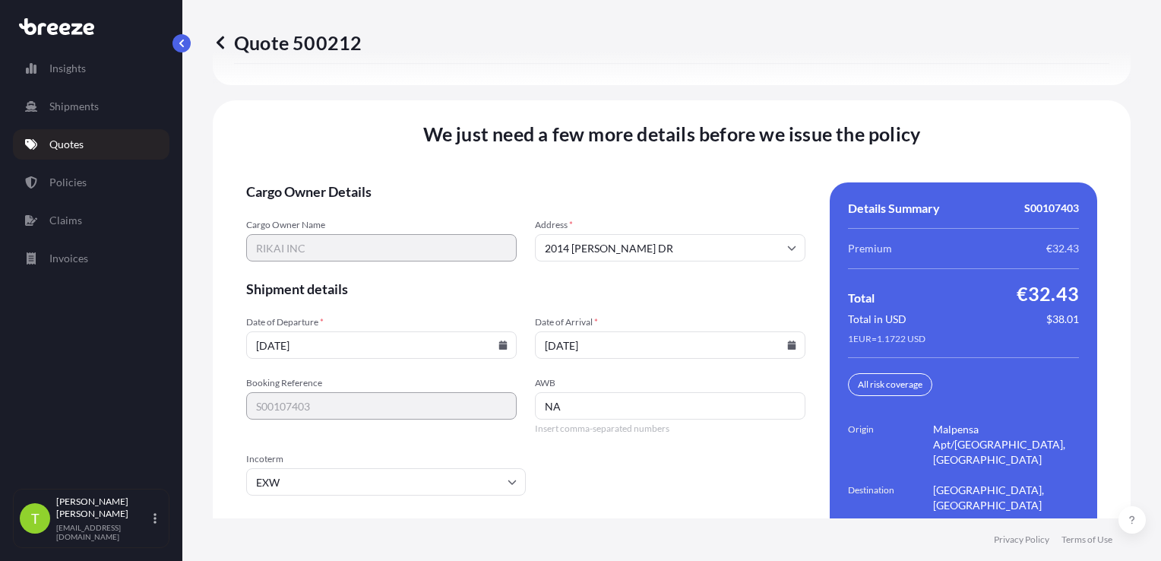
click at [600, 392] on input "NA" at bounding box center [670, 405] width 271 height 27
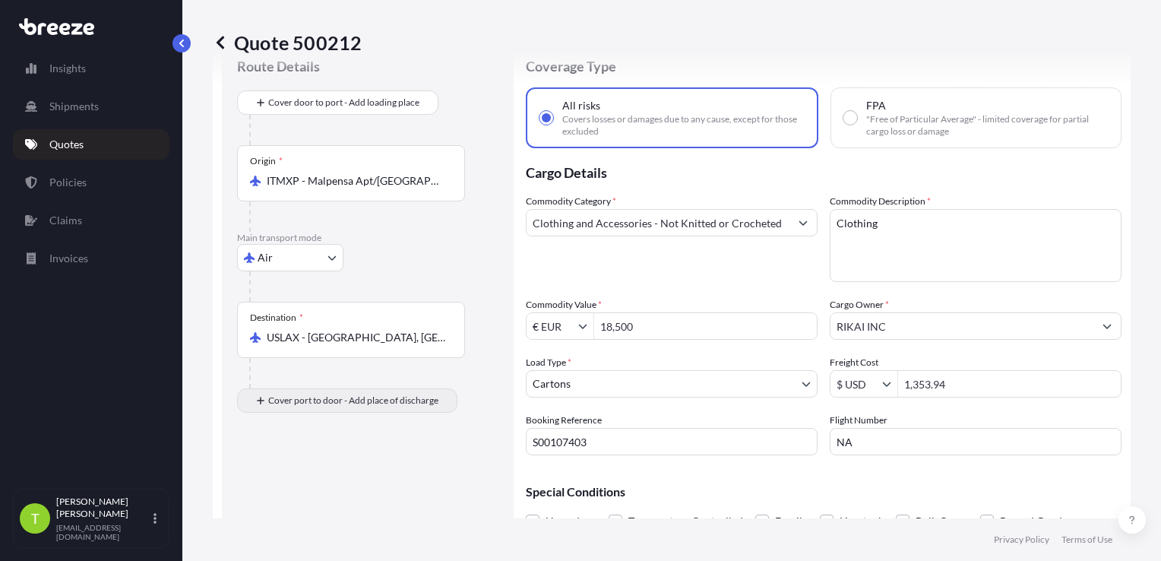
scroll to position [76, 0]
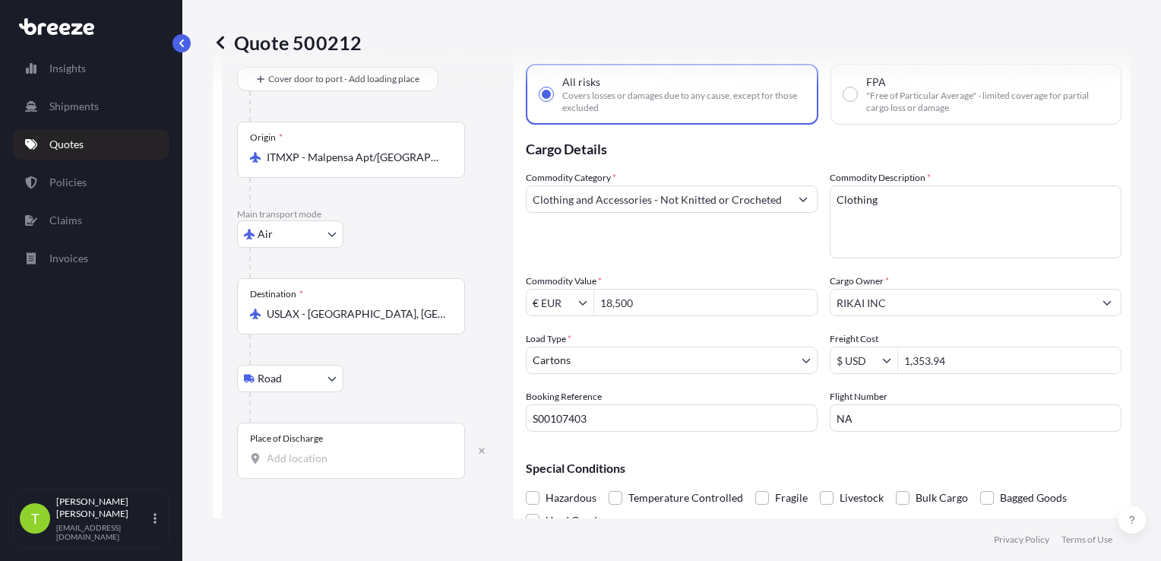
click at [294, 458] on input "Place of Discharge" at bounding box center [356, 458] width 179 height 15
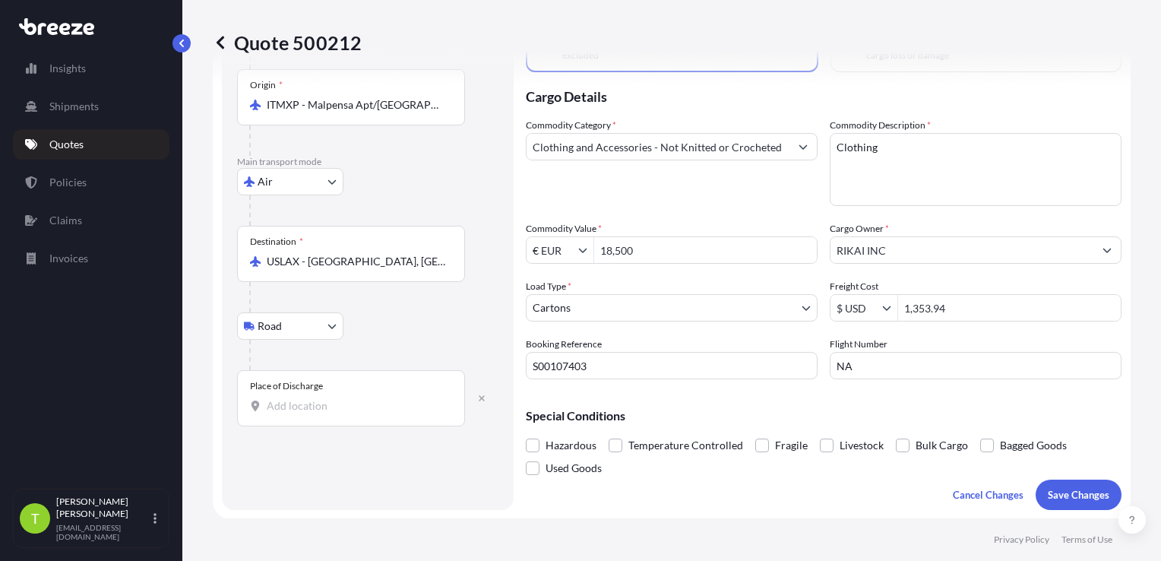
scroll to position [152, 0]
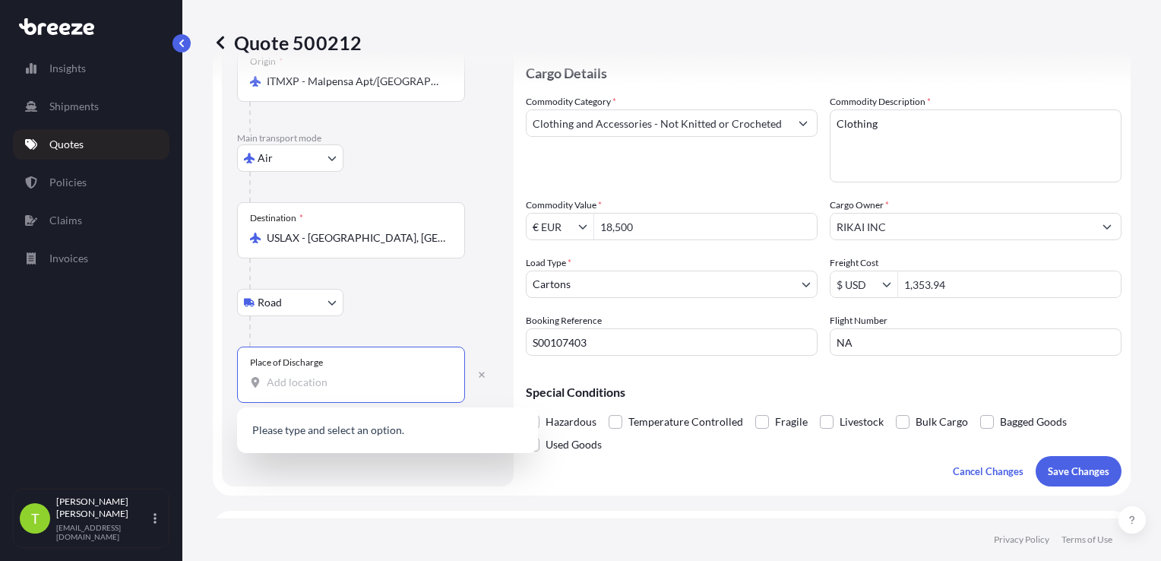
click at [315, 379] on input "Place of Discharge" at bounding box center [356, 382] width 179 height 15
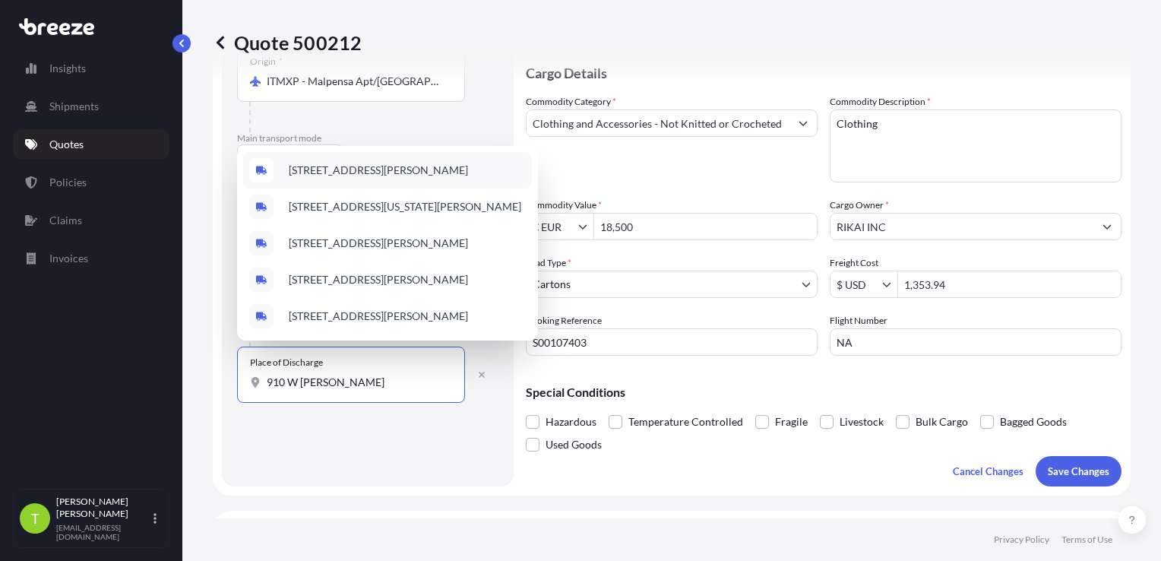
click at [389, 170] on span "[STREET_ADDRESS][PERSON_NAME]" at bounding box center [378, 170] width 179 height 15
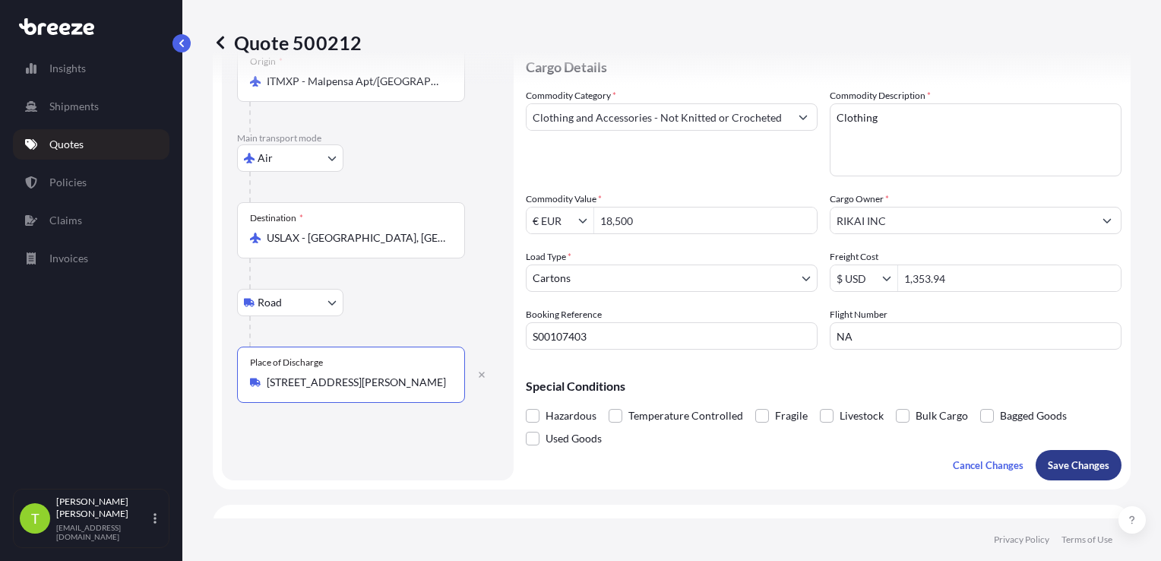
type input "[STREET_ADDRESS][PERSON_NAME]"
click at [1068, 461] on p "Save Changes" at bounding box center [1079, 465] width 62 height 15
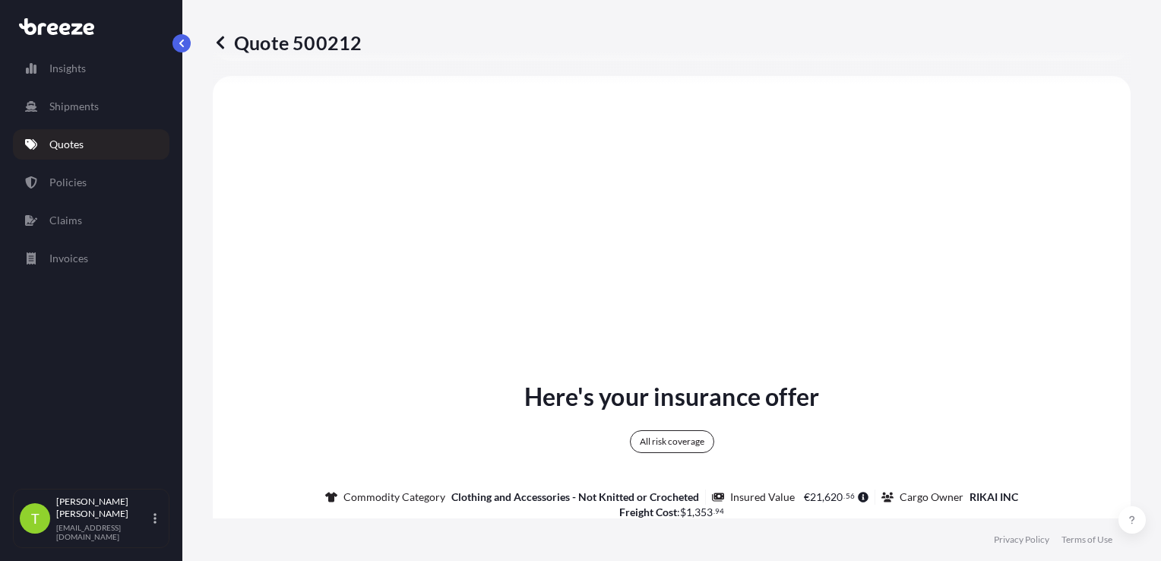
select select "Air"
select select "Road"
select select "4"
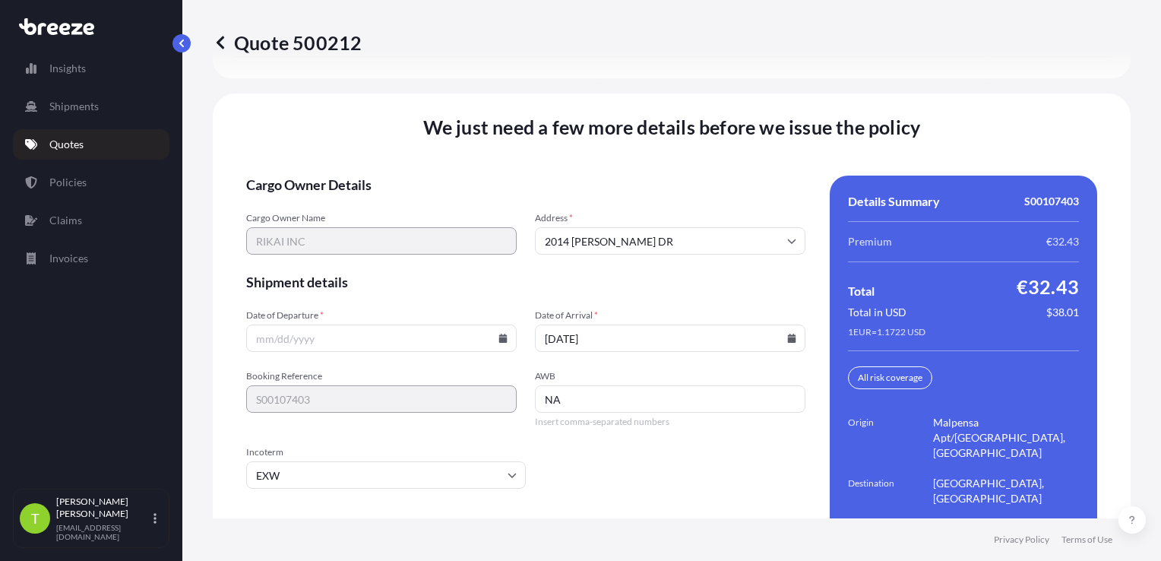
scroll to position [2207, 0]
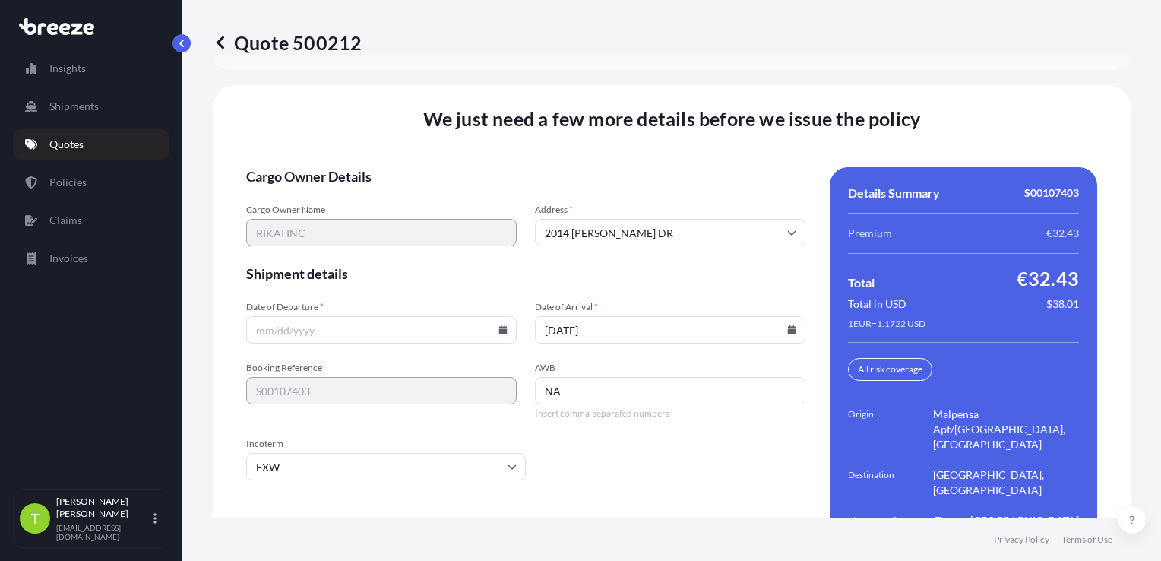
click at [352, 453] on input "EXW" at bounding box center [386, 466] width 280 height 27
click at [582, 377] on input "NA" at bounding box center [670, 390] width 271 height 27
type input "N"
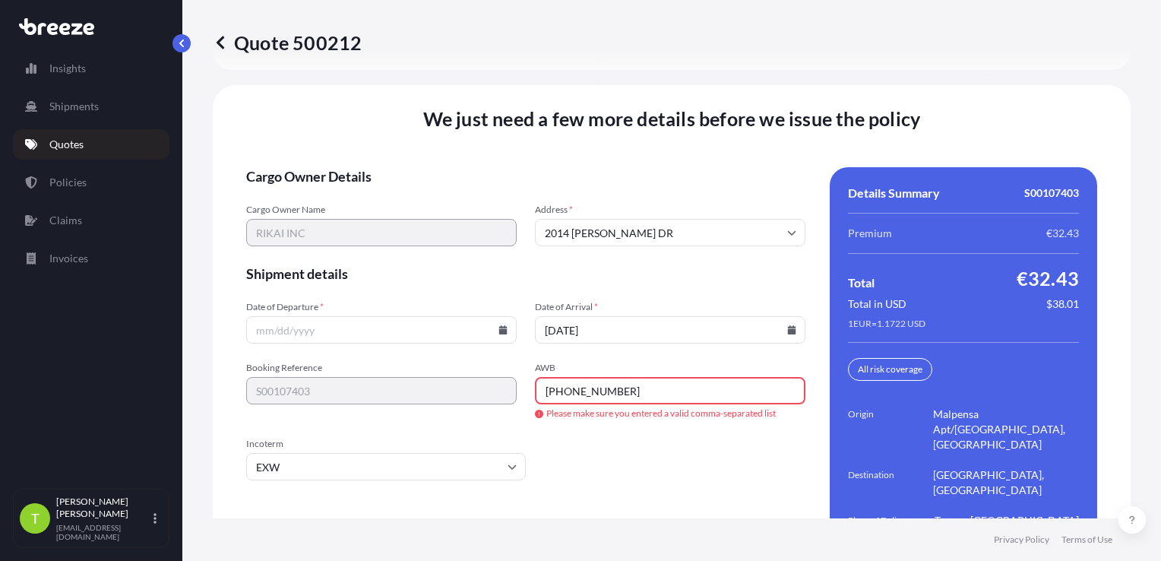
click at [632, 377] on input "[PHONE_NUMBER]" at bounding box center [670, 390] width 271 height 27
click at [591, 377] on input "[PHONE_NUMBER]" at bounding box center [670, 390] width 271 height 27
click at [646, 377] on input "12345678910" at bounding box center [670, 390] width 271 height 27
type input "12345678910"
click at [426, 316] on input "Date of Departure *" at bounding box center [381, 329] width 271 height 27
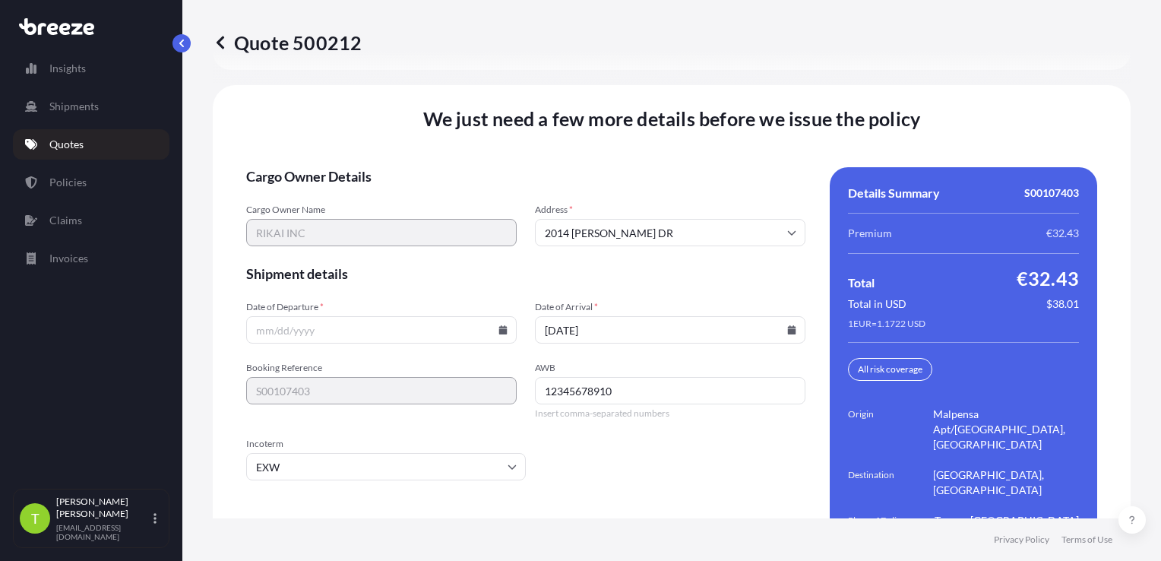
click at [501, 325] on icon at bounding box center [503, 329] width 9 height 9
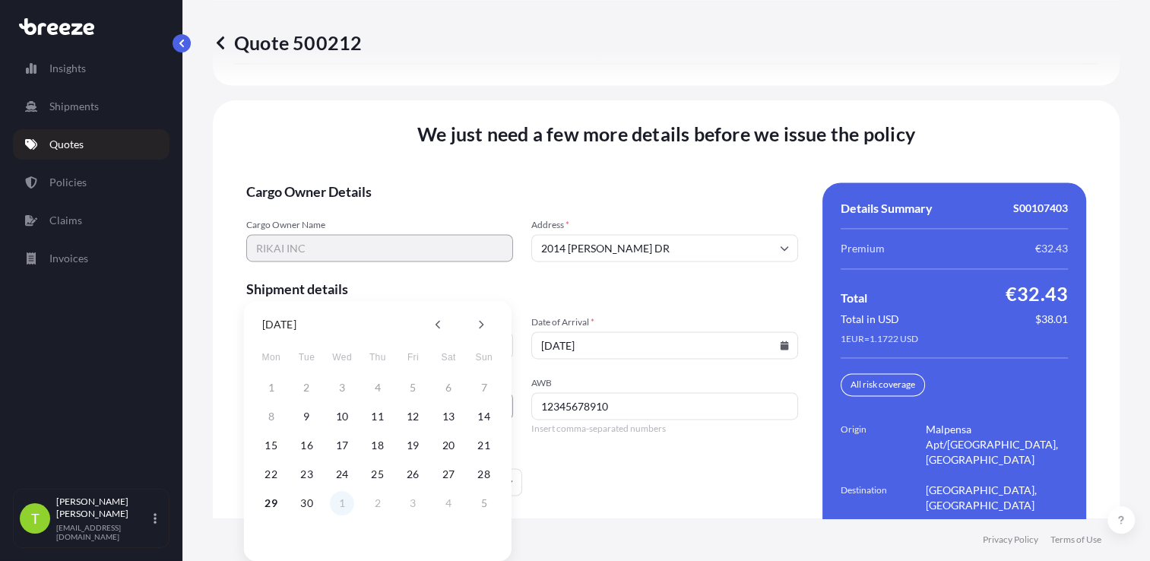
click at [340, 502] on button "1" at bounding box center [342, 503] width 24 height 24
type input "[DATE]"
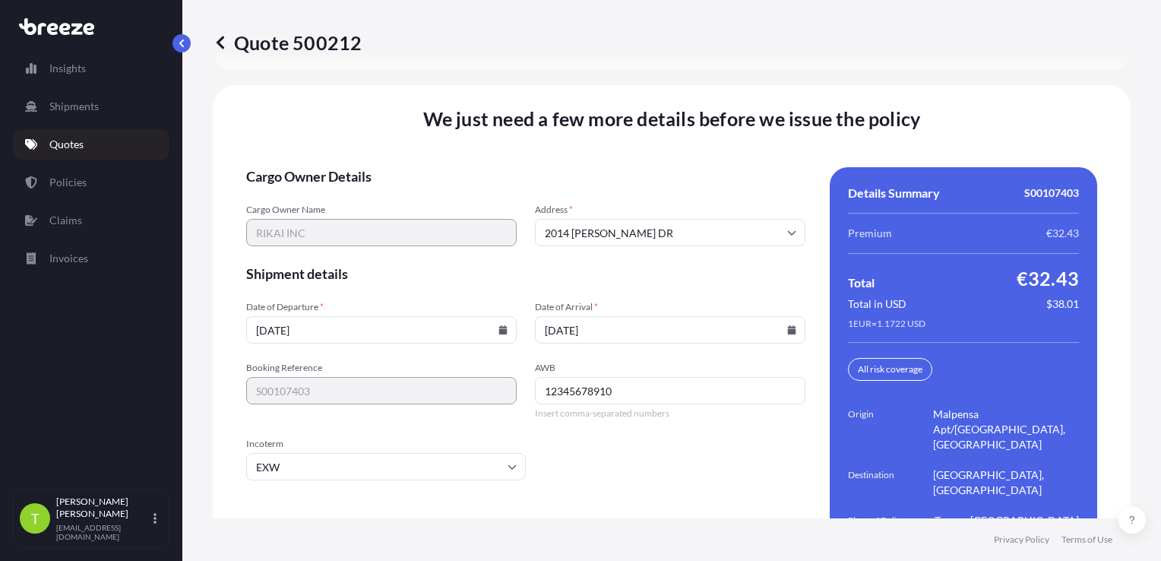
click at [588, 377] on input "12345678910" at bounding box center [670, 390] width 271 height 27
click at [876, 358] on div "All risk coverage" at bounding box center [890, 369] width 84 height 23
click at [616, 377] on input "12345678910" at bounding box center [670, 390] width 271 height 27
drag, startPoint x: 793, startPoint y: 191, endPoint x: 784, endPoint y: 189, distance: 8.5
click at [788, 219] on input "2014 [PERSON_NAME] DR" at bounding box center [670, 232] width 271 height 27
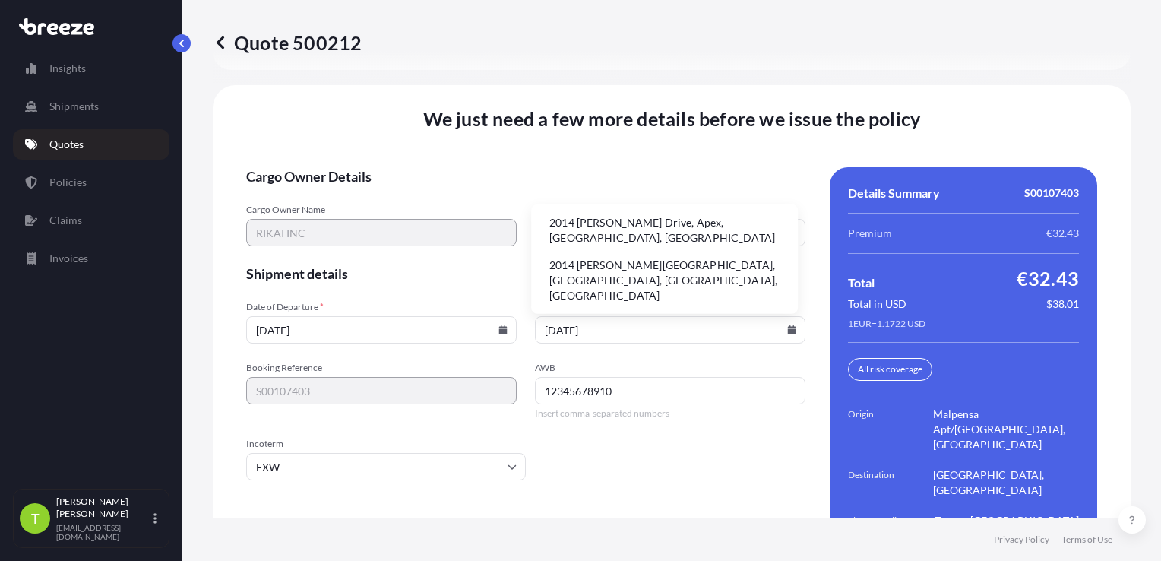
click at [678, 223] on li "2014 [PERSON_NAME] Drive, Apex, [GEOGRAPHIC_DATA], [GEOGRAPHIC_DATA]" at bounding box center [664, 231] width 255 height 40
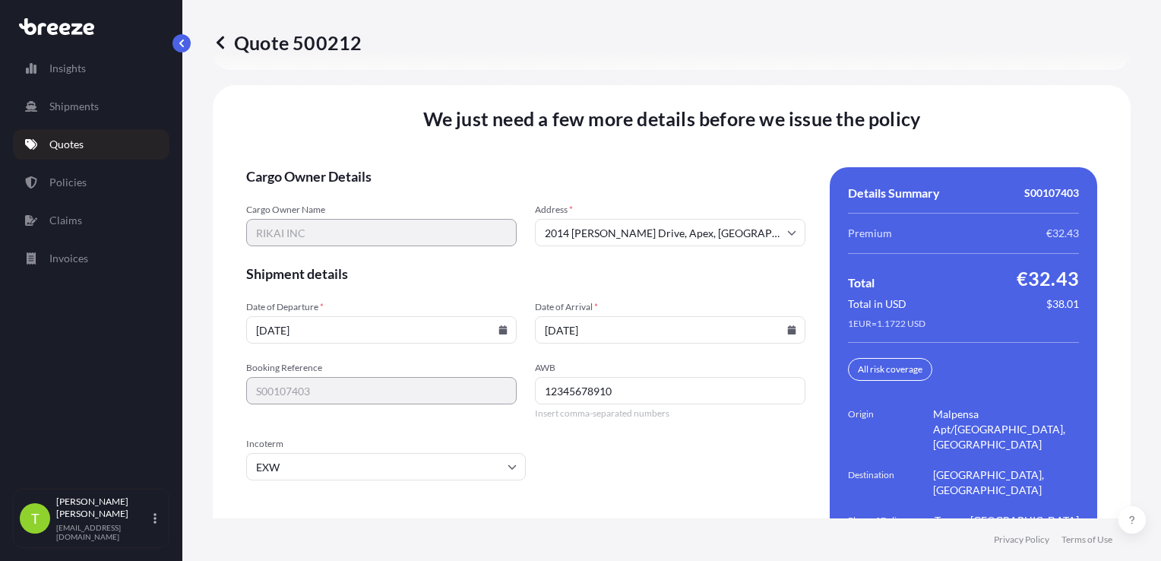
type input "[STREET_ADDRESS][PERSON_NAME]"
click at [574, 265] on span "Shipment details" at bounding box center [525, 274] width 559 height 18
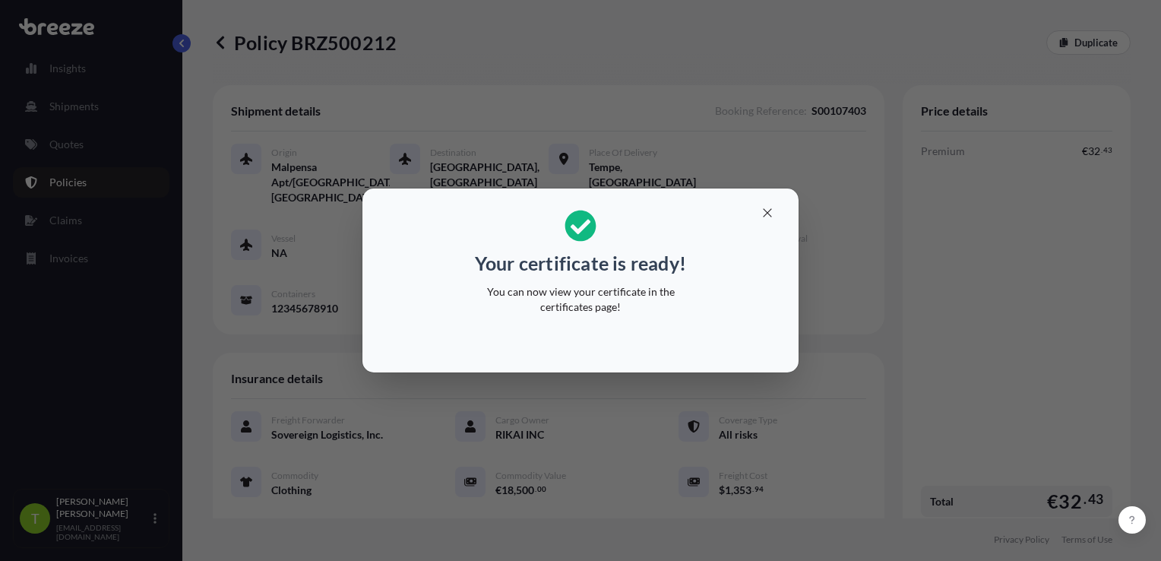
click at [547, 306] on p "You can now view your certificate in the certificates page!" at bounding box center [581, 299] width 234 height 30
click at [771, 208] on icon "button" at bounding box center [768, 213] width 14 height 14
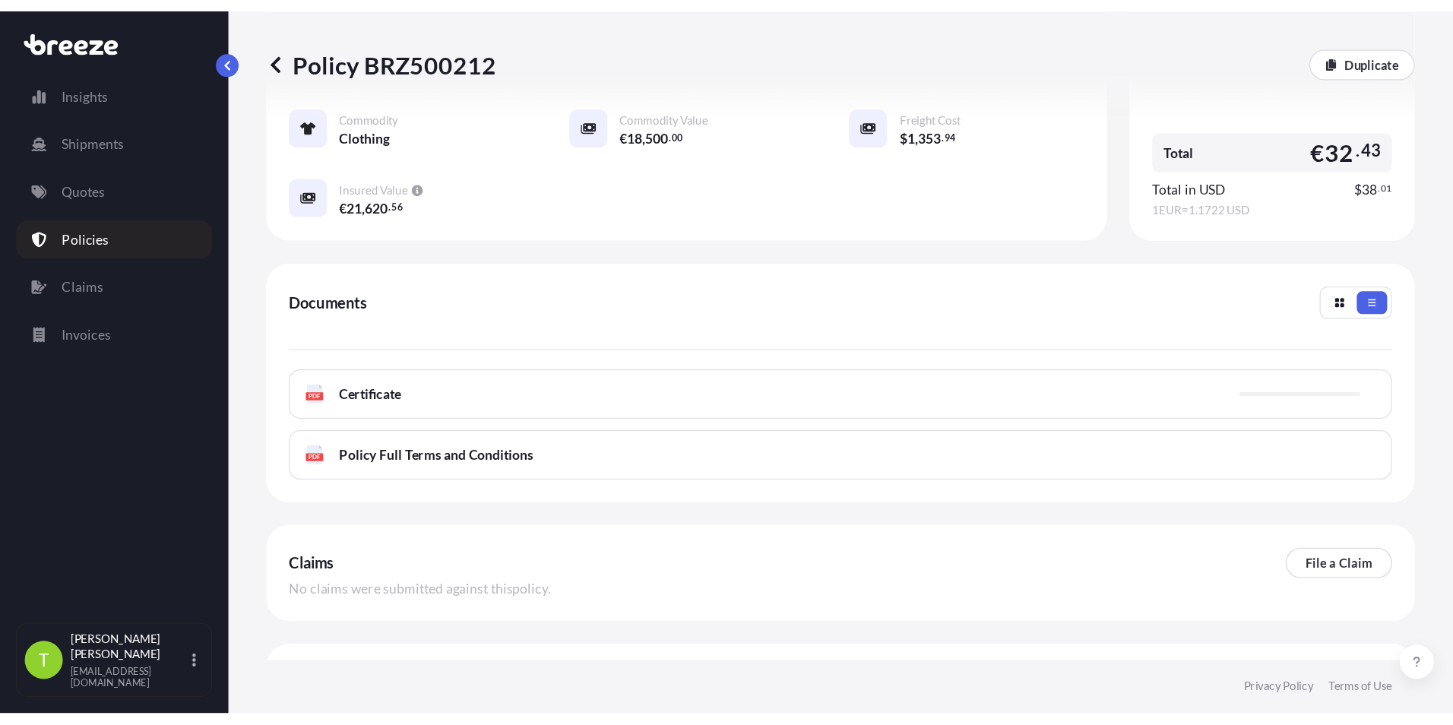
scroll to position [407, 0]
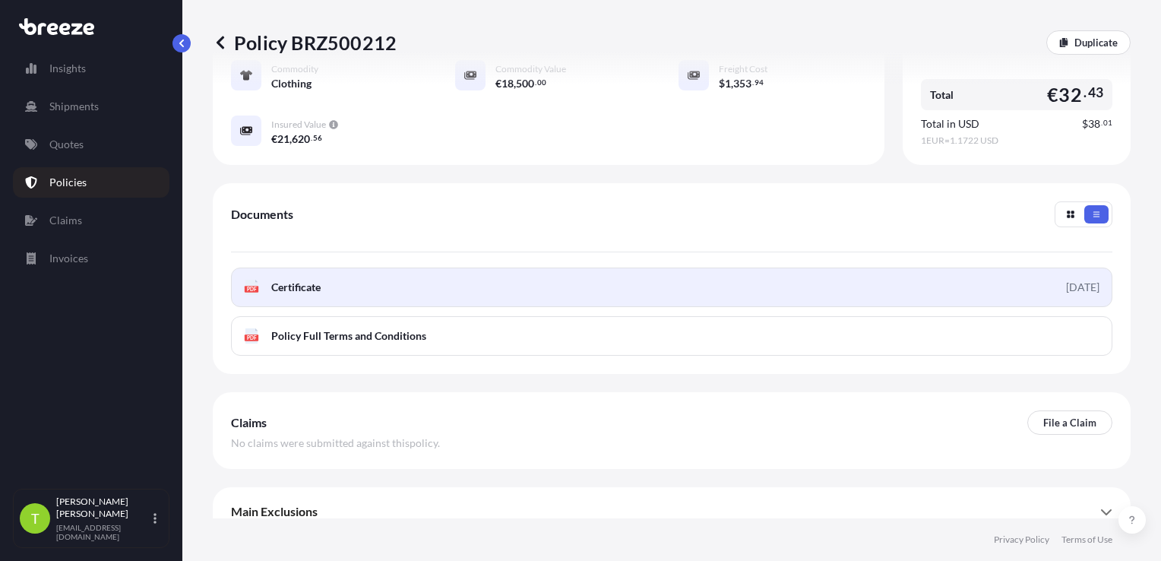
click at [469, 270] on link "PDF Certificate [DATE]" at bounding box center [672, 288] width 882 height 40
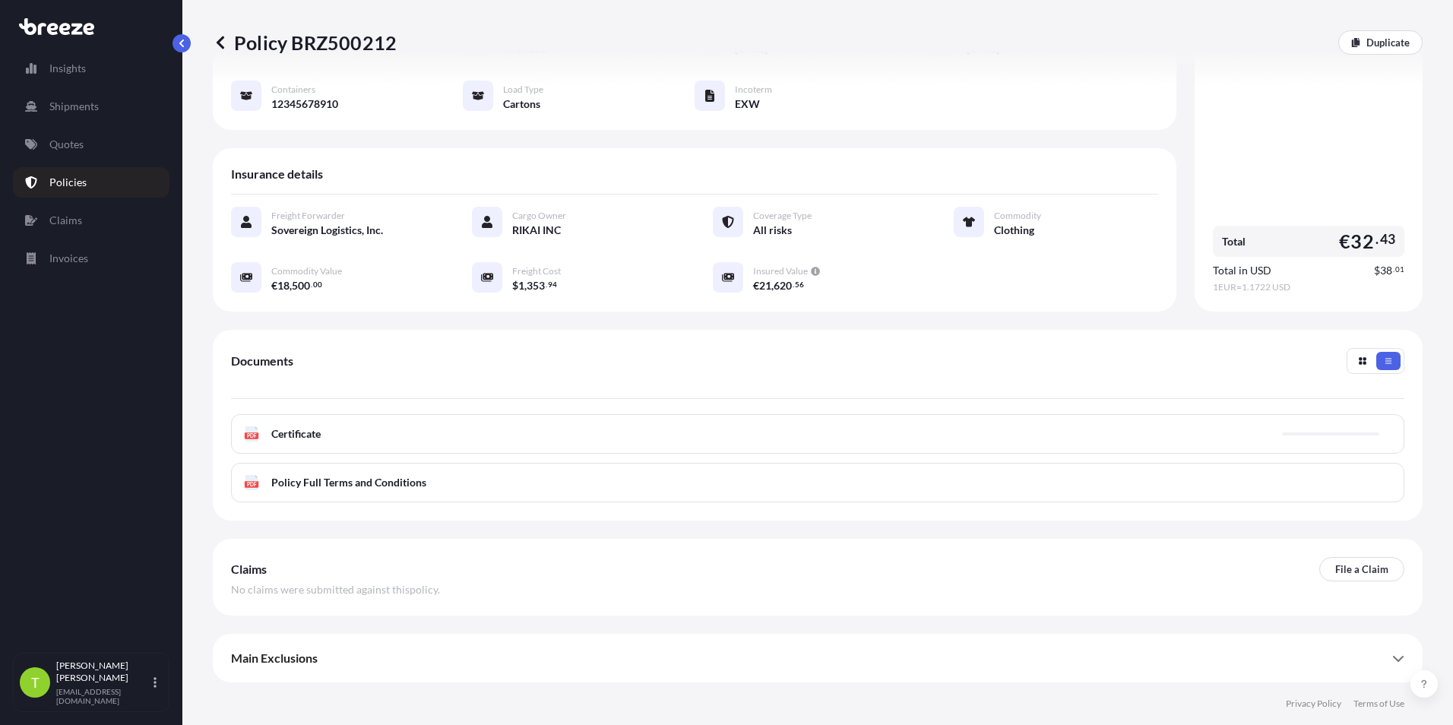
scroll to position [174, 0]
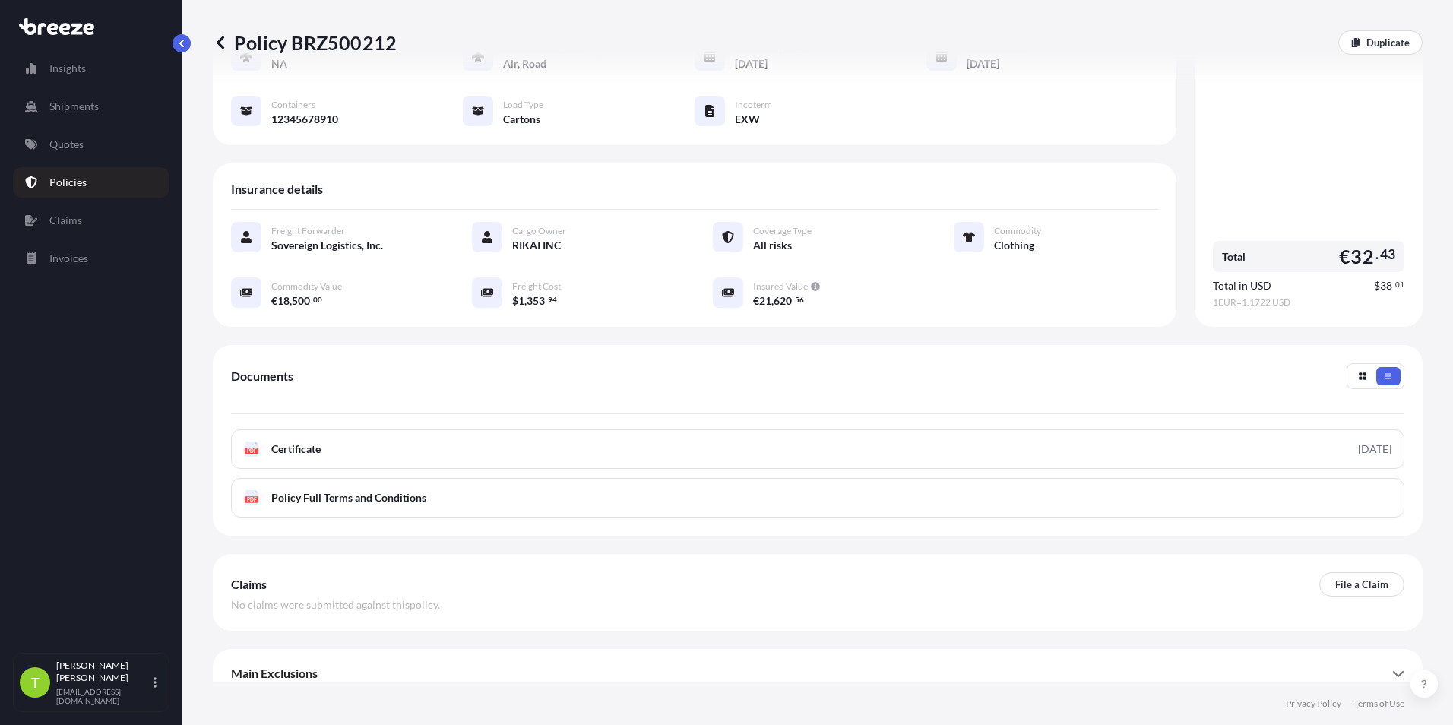
click at [763, 363] on div "Documents" at bounding box center [818, 388] width 1174 height 51
